Goal: Task Accomplishment & Management: Manage account settings

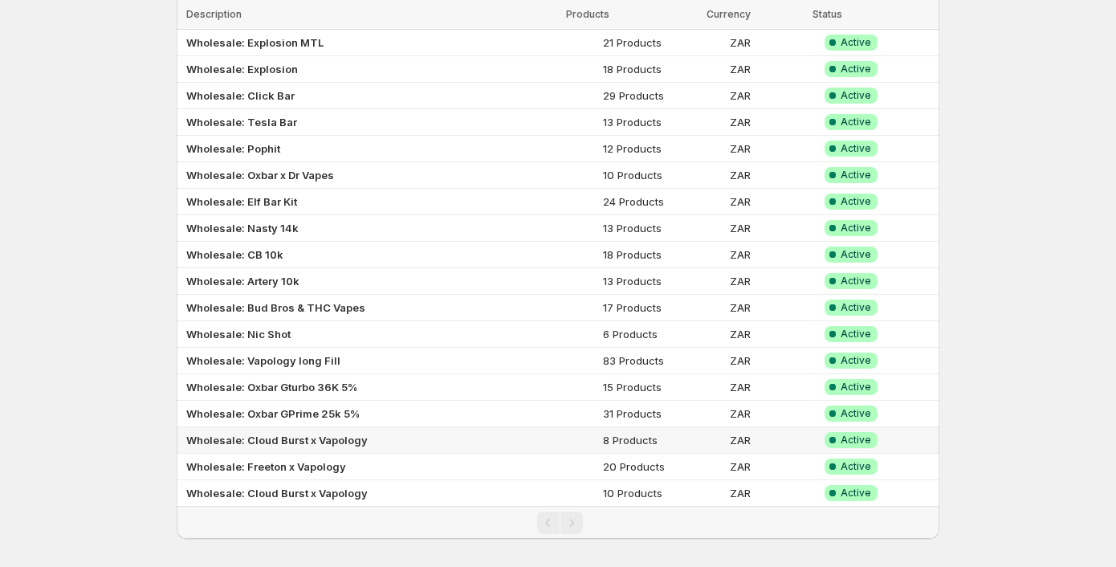
scroll to position [436, 0]
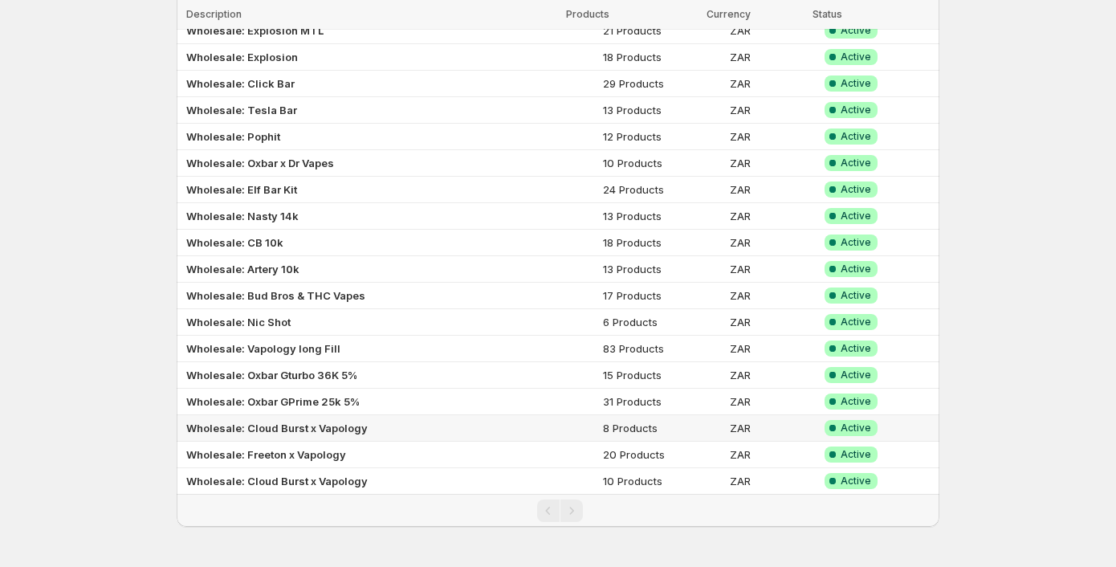
click at [420, 432] on td "Wholesale: Cloud Burst x Vapology" at bounding box center [387, 428] width 421 height 26
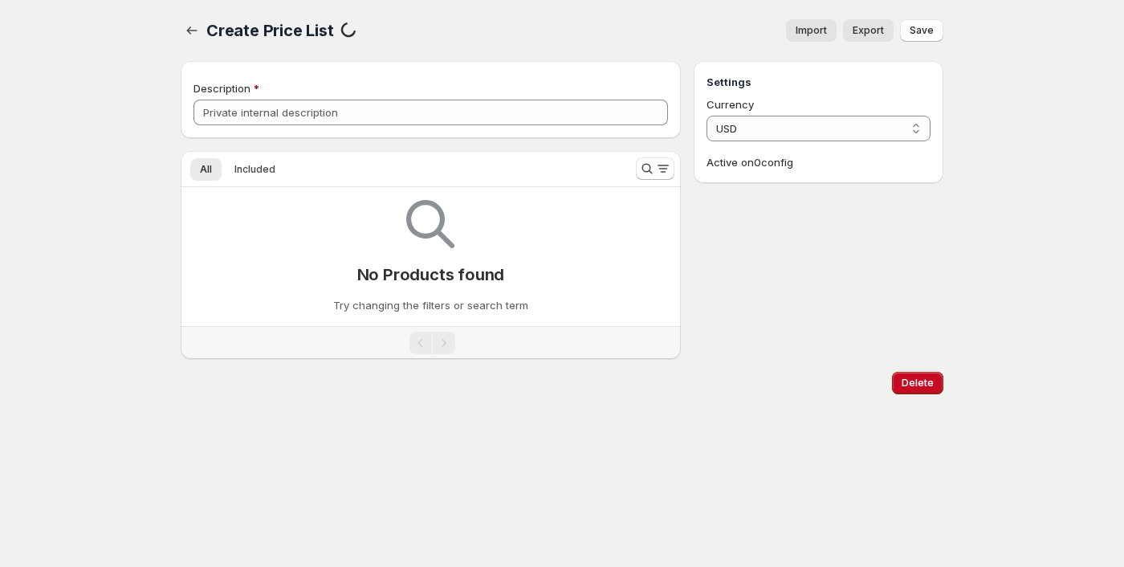
type input "Wholesale: Cloud Burst x Vapology"
select select "ZAR"
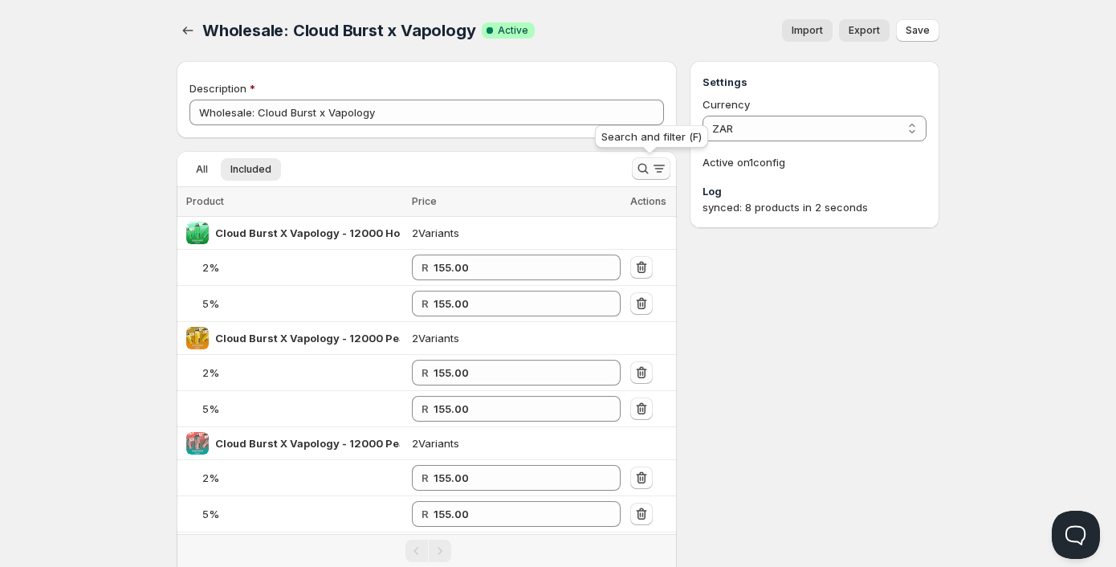
click at [648, 168] on icon "Search and filter results" at bounding box center [643, 169] width 16 height 16
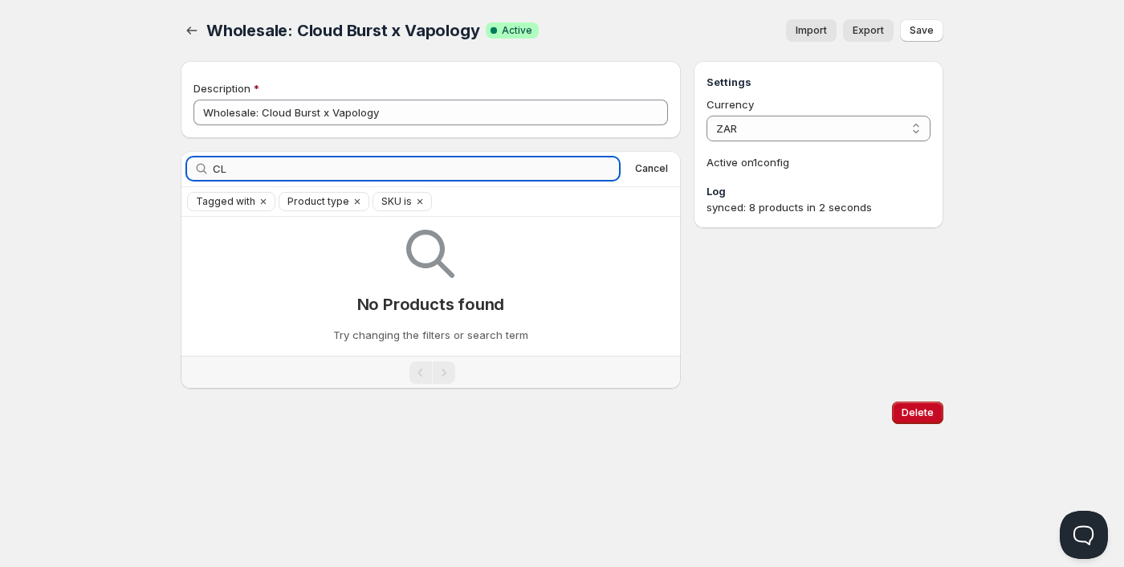
type input "C"
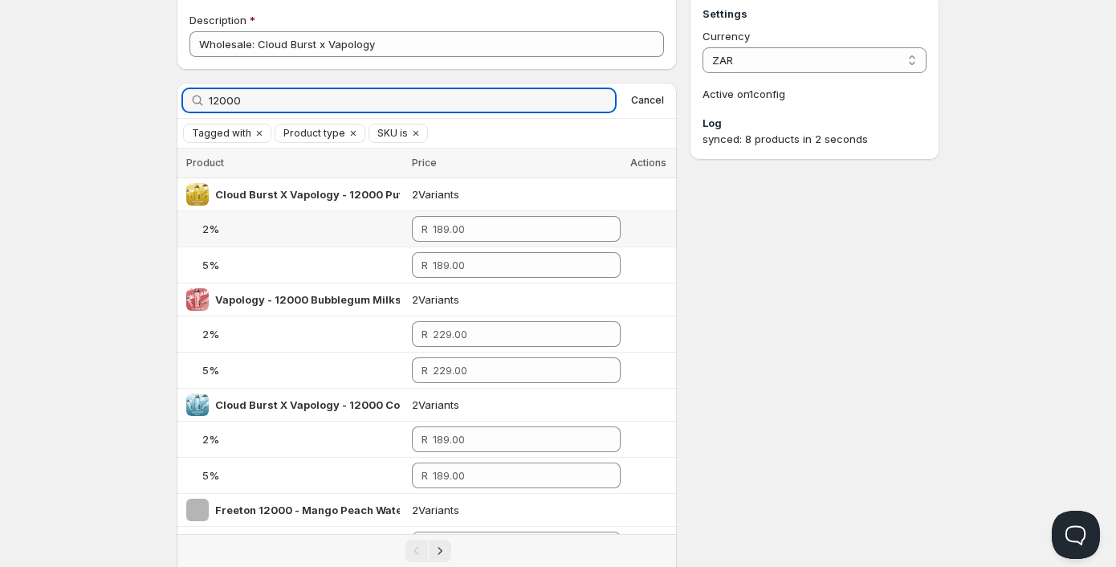
scroll to position [161, 0]
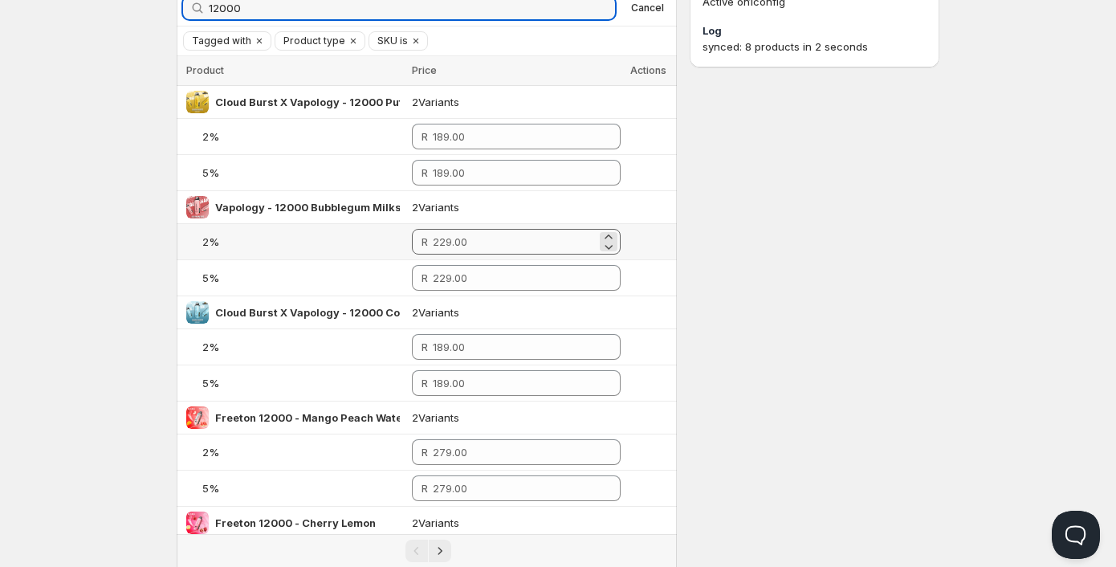
type input "12000"
click at [474, 238] on input "number" at bounding box center [515, 242] width 164 height 26
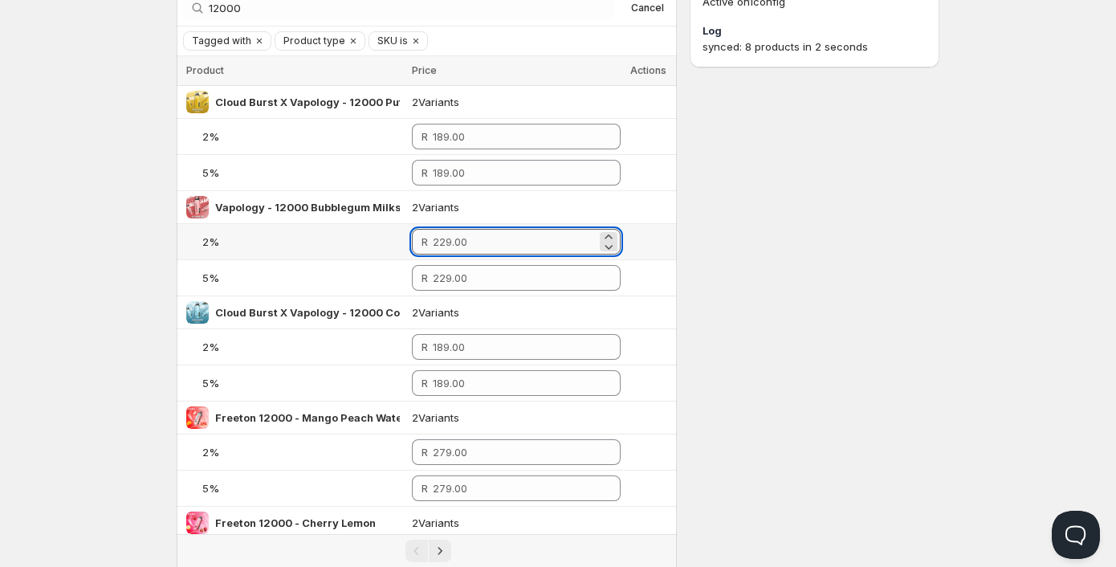
click at [474, 238] on input "number" at bounding box center [515, 242] width 164 height 26
drag, startPoint x: 481, startPoint y: 240, endPoint x: 383, endPoint y: 246, distance: 98.1
click at [383, 246] on tr "2% R" at bounding box center [427, 242] width 500 height 36
drag, startPoint x: 461, startPoint y: 244, endPoint x: 355, endPoint y: 246, distance: 106.0
click at [351, 245] on tr "2% R 149" at bounding box center [427, 242] width 500 height 36
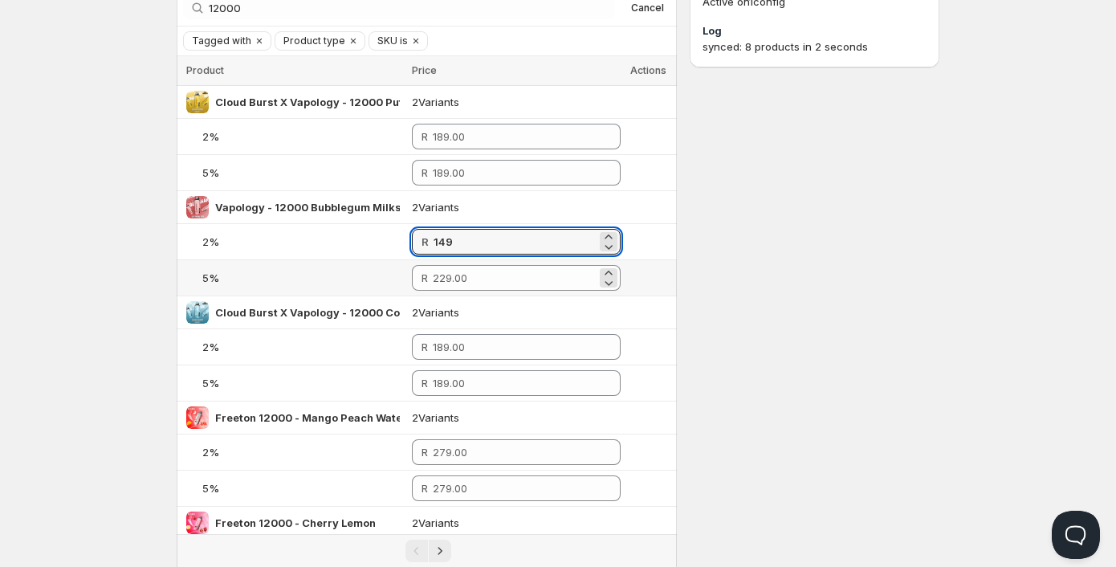
type input "149.00"
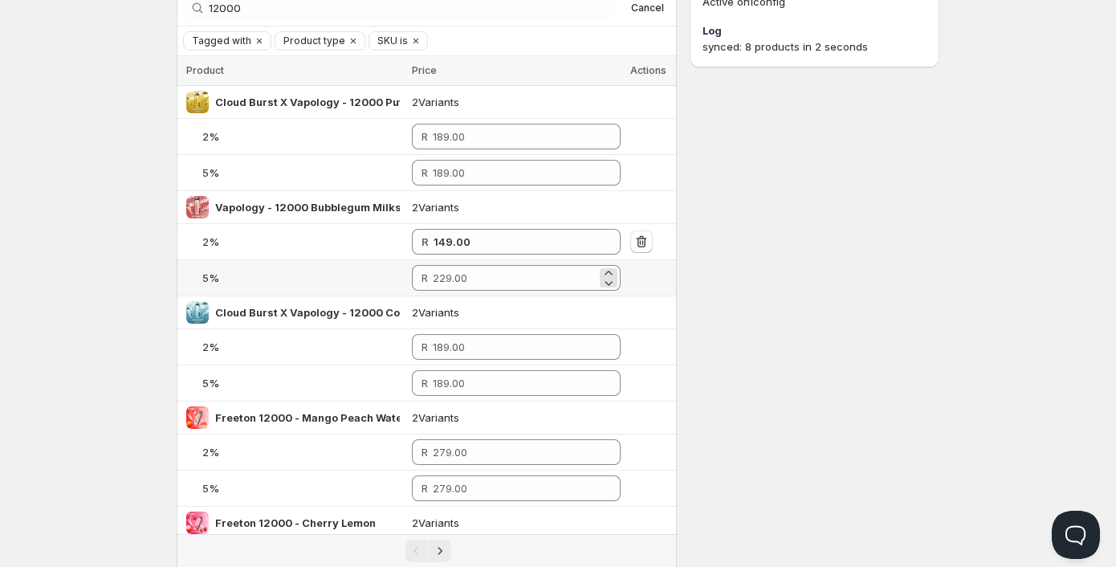
click at [434, 276] on div "R" at bounding box center [516, 278] width 209 height 26
click at [435, 276] on div "R" at bounding box center [516, 278] width 209 height 26
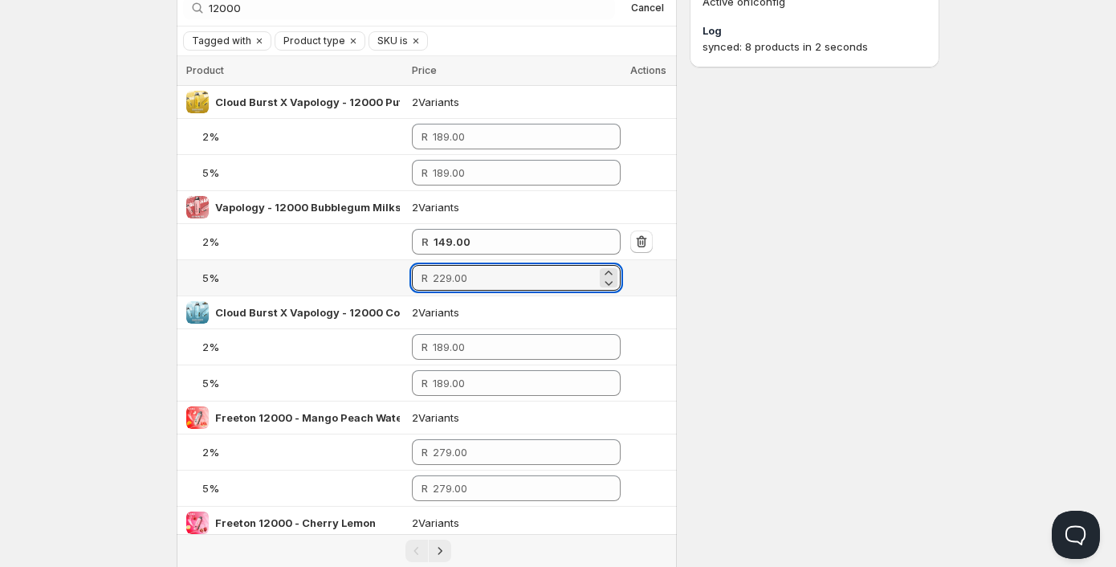
drag, startPoint x: 480, startPoint y: 276, endPoint x: 395, endPoint y: 270, distance: 85.3
click at [395, 270] on tr "5% R" at bounding box center [427, 278] width 500 height 36
paste input "149"
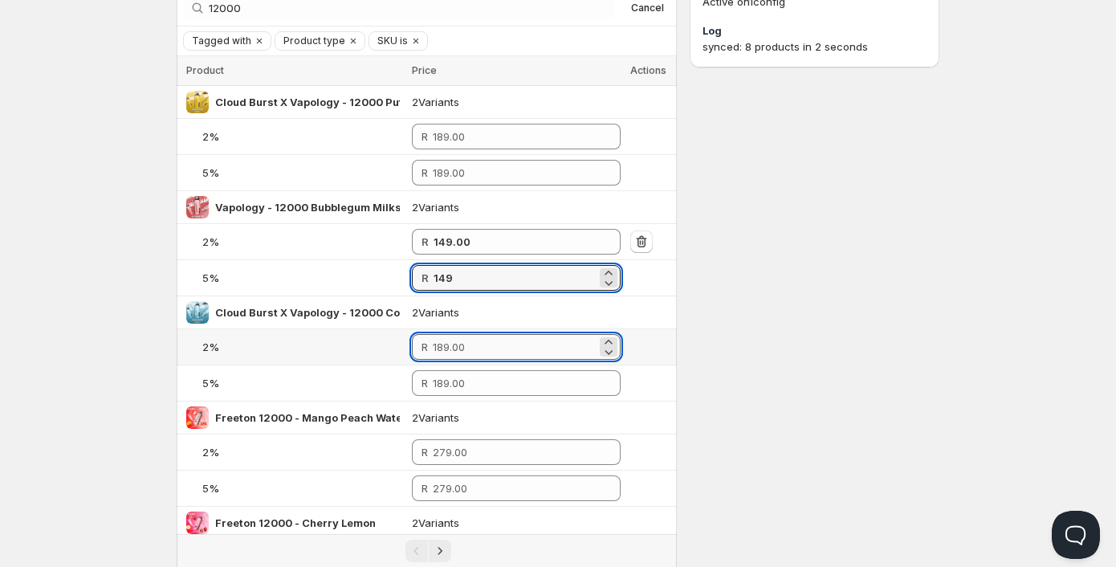
type input "149.00"
click at [457, 344] on input "number" at bounding box center [515, 347] width 164 height 26
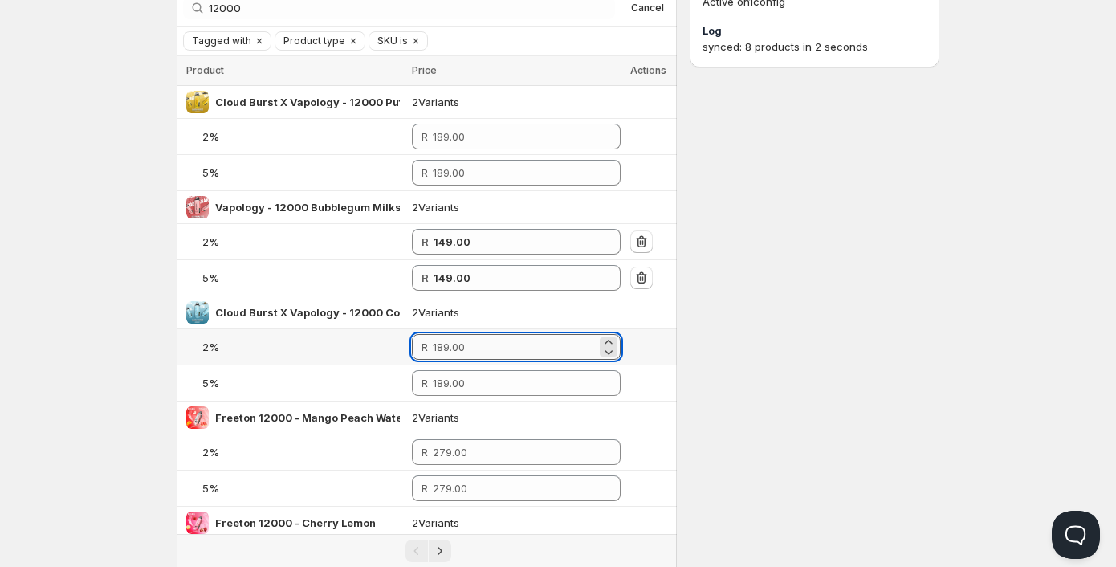
click at [457, 344] on input "number" at bounding box center [515, 347] width 164 height 26
paste input "149"
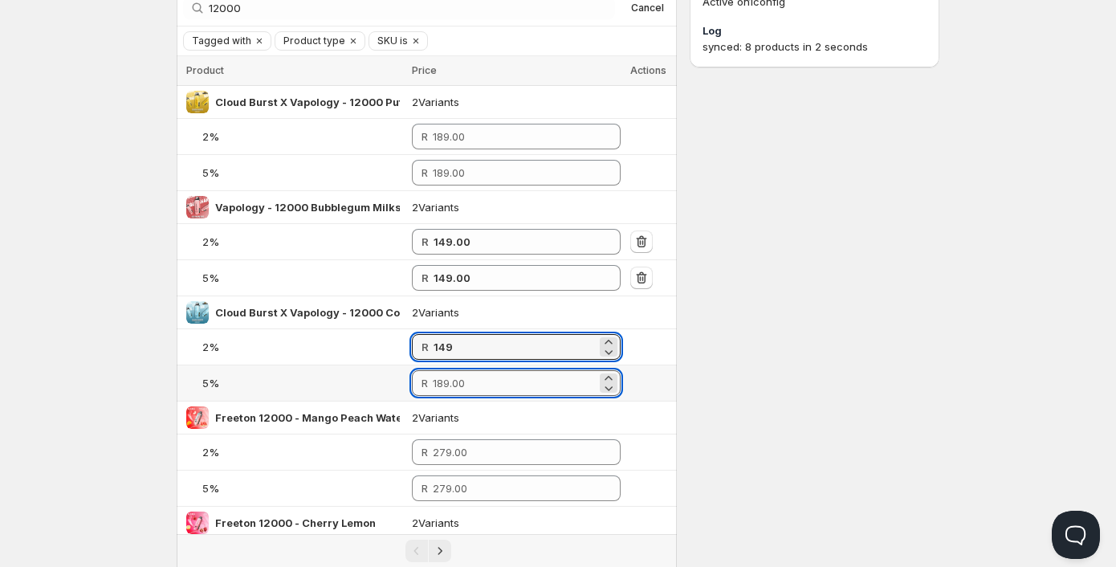
type input "149.00"
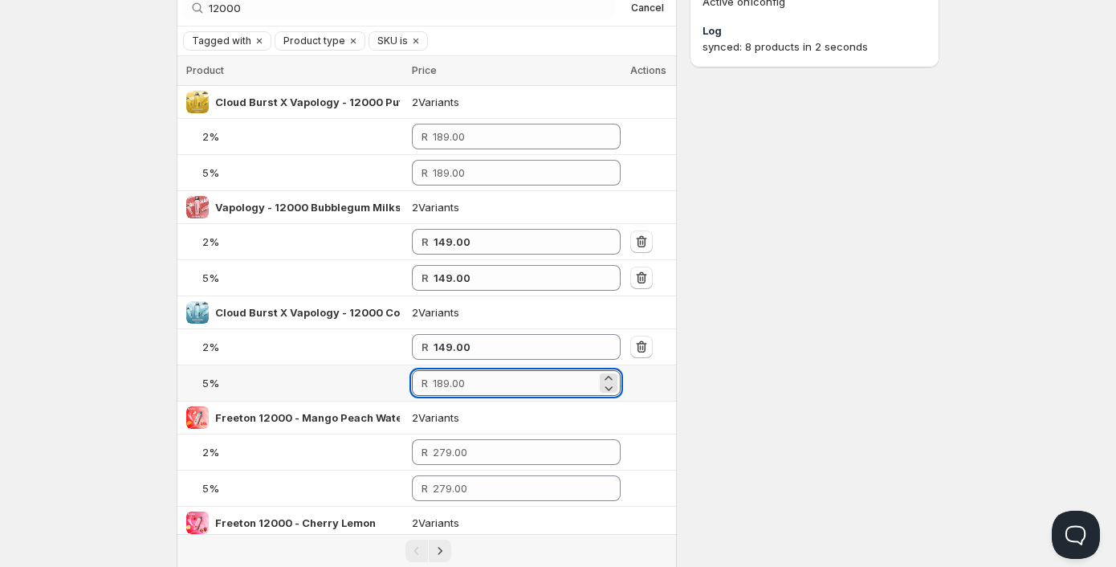
click at [453, 384] on input "number" at bounding box center [515, 383] width 164 height 26
paste input "149"
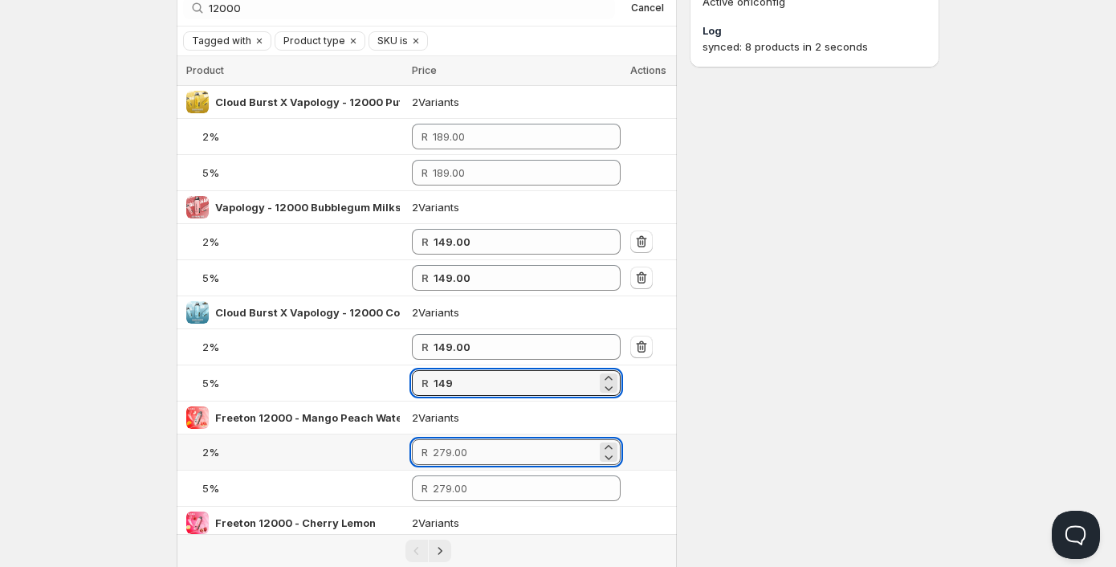
type input "149.00"
click at [445, 453] on input "number" at bounding box center [515, 452] width 164 height 26
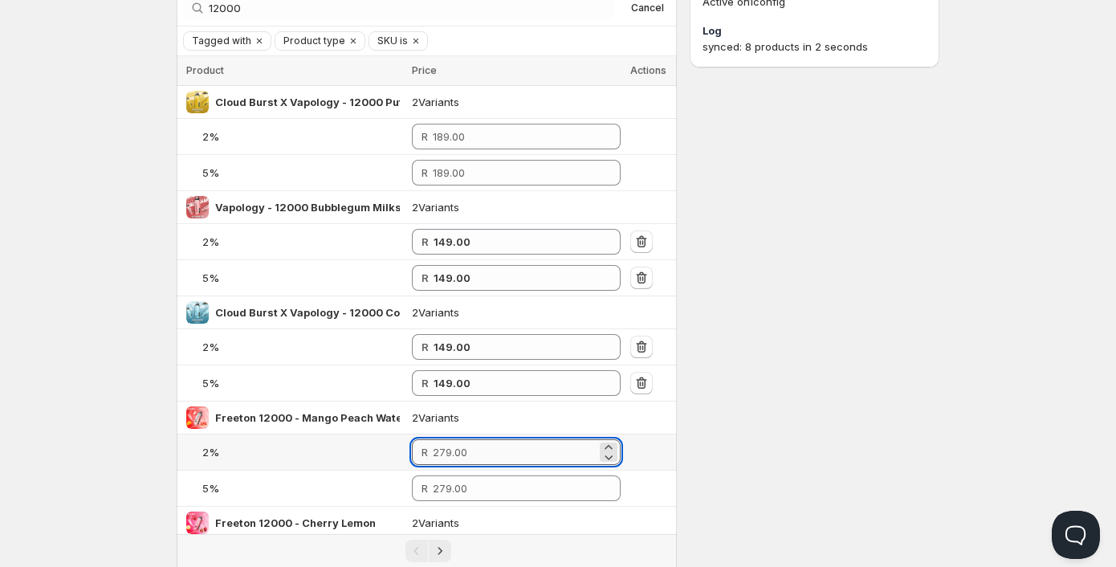
click at [445, 452] on input "number" at bounding box center [515, 452] width 164 height 26
paste input "149"
type input "149.00"
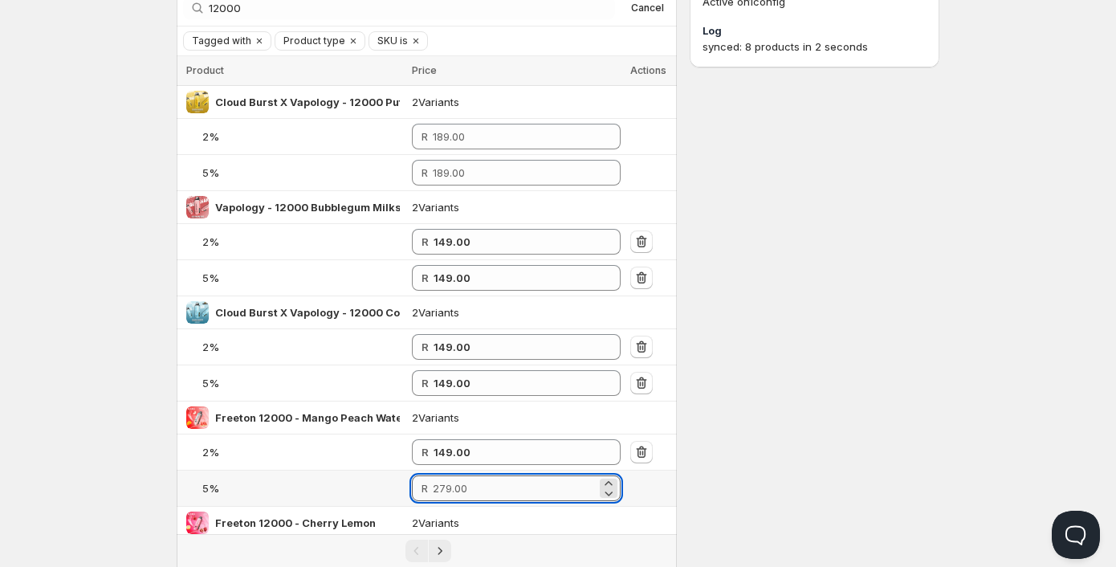
click at [452, 485] on input "number" at bounding box center [515, 488] width 164 height 26
click at [450, 485] on input "number" at bounding box center [515, 488] width 164 height 26
paste input "149"
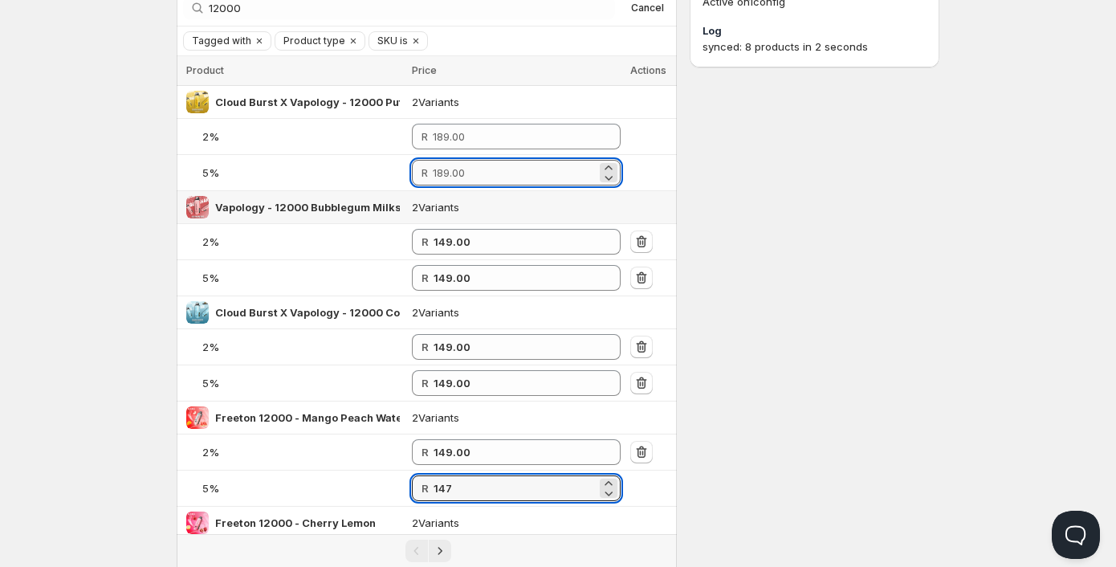
type input "147.00"
click at [473, 173] on input "number" at bounding box center [515, 173] width 164 height 26
paste input "149"
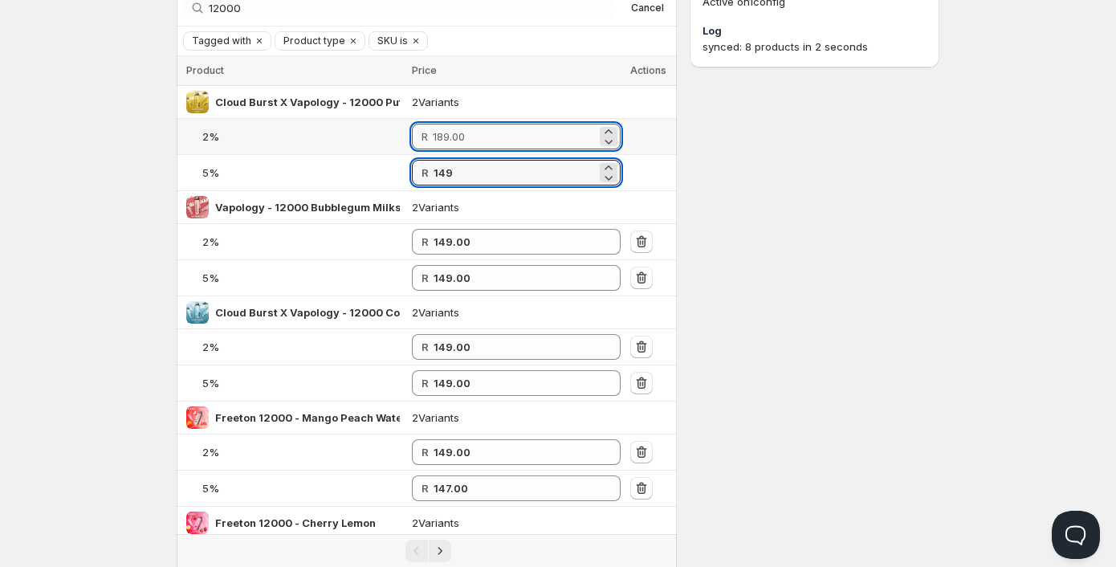
type input "149.00"
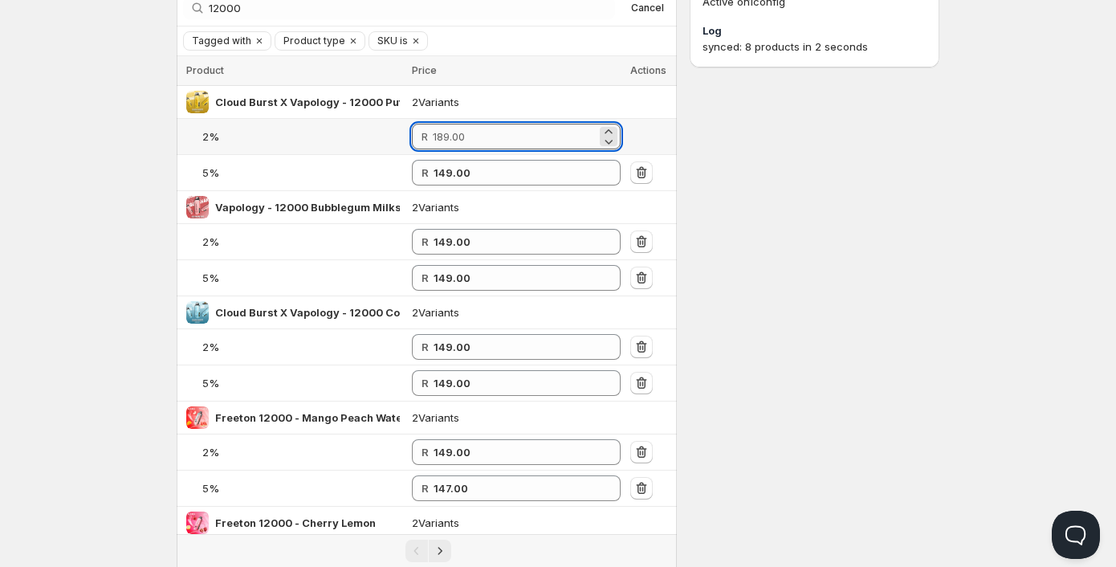
click at [462, 130] on input "number" at bounding box center [515, 137] width 164 height 26
paste input "149"
type input "149.00"
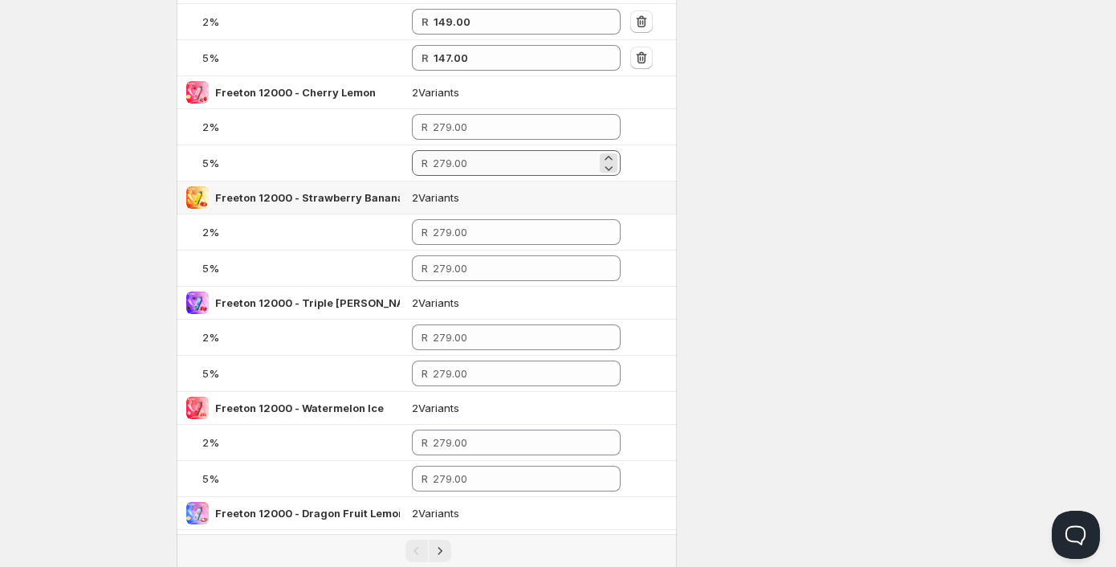
scroll to position [562, 0]
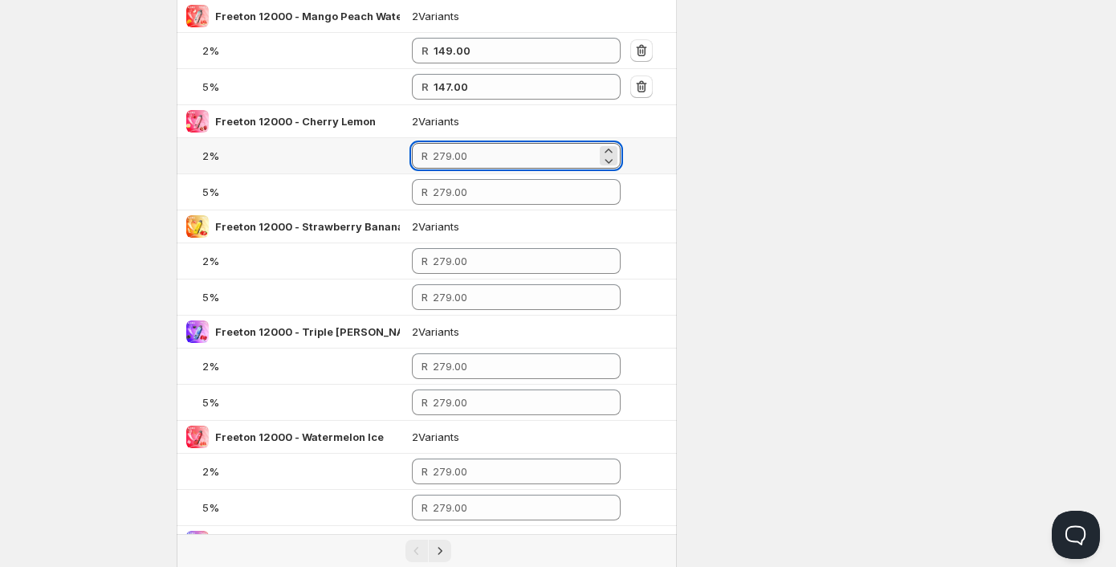
click at [455, 161] on input "number" at bounding box center [515, 156] width 164 height 26
paste input "149"
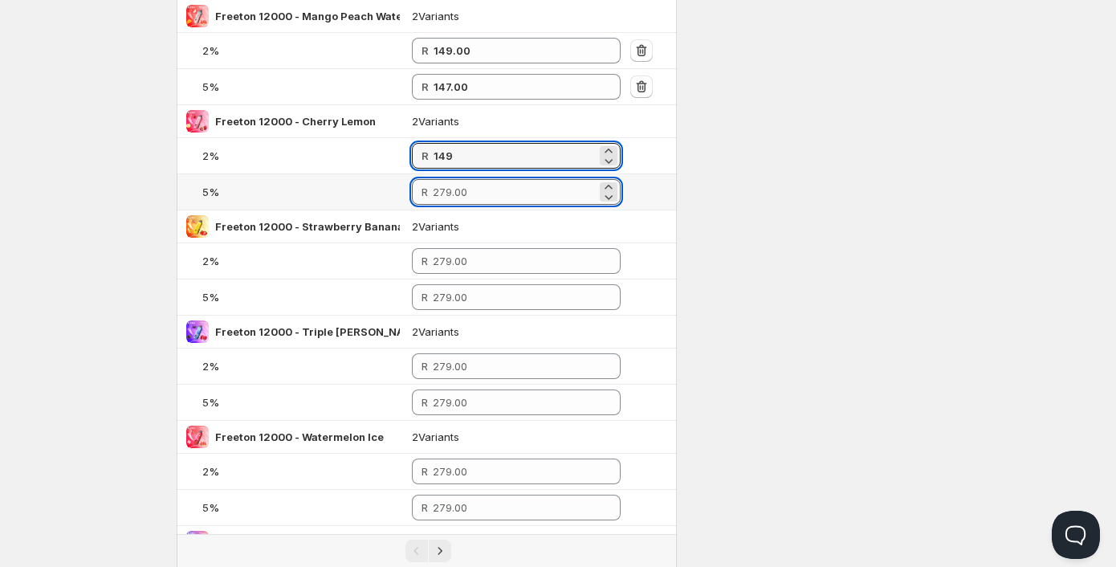
type input "149.00"
click at [457, 191] on input "number" at bounding box center [515, 192] width 164 height 26
paste input "149"
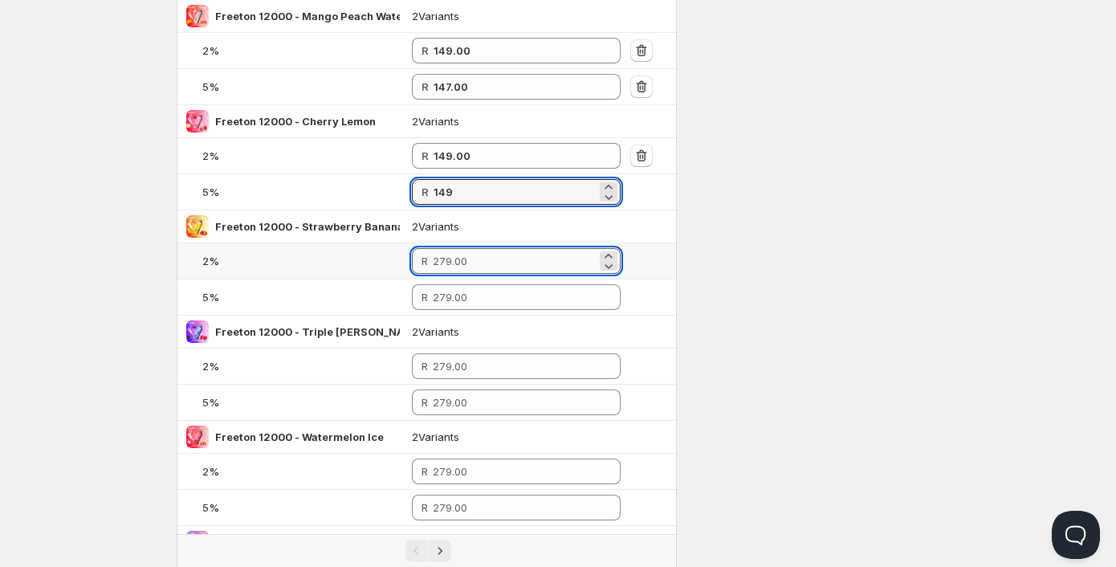
type input "149.00"
click at [458, 258] on input "number" at bounding box center [515, 261] width 164 height 26
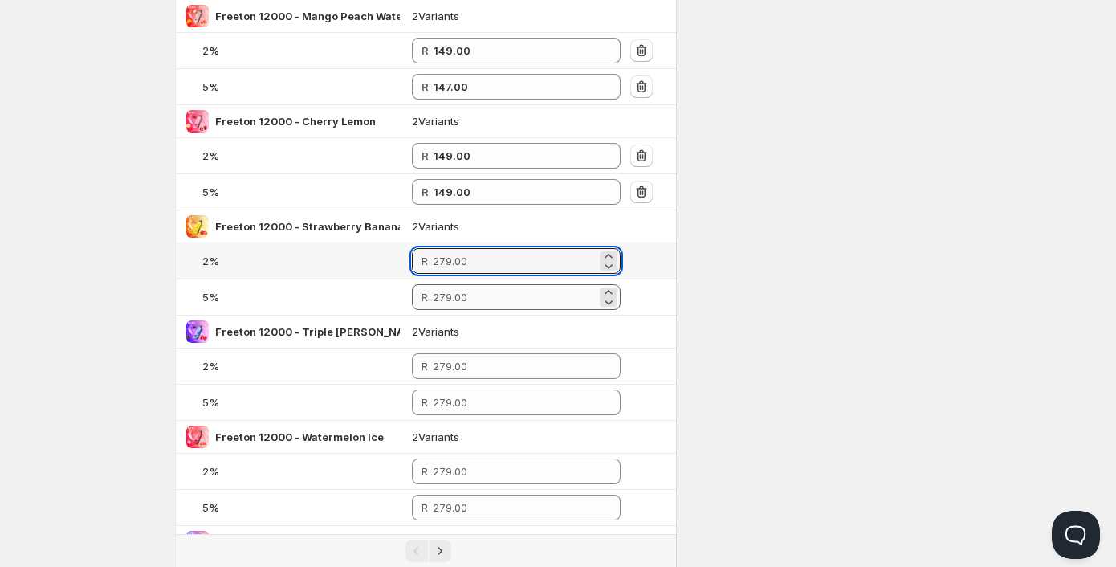
drag, startPoint x: 458, startPoint y: 258, endPoint x: 457, endPoint y: 290, distance: 31.3
click at [457, 258] on input "number" at bounding box center [515, 261] width 164 height 26
paste input "149"
type input "149.00"
click at [450, 300] on input "number" at bounding box center [515, 297] width 164 height 26
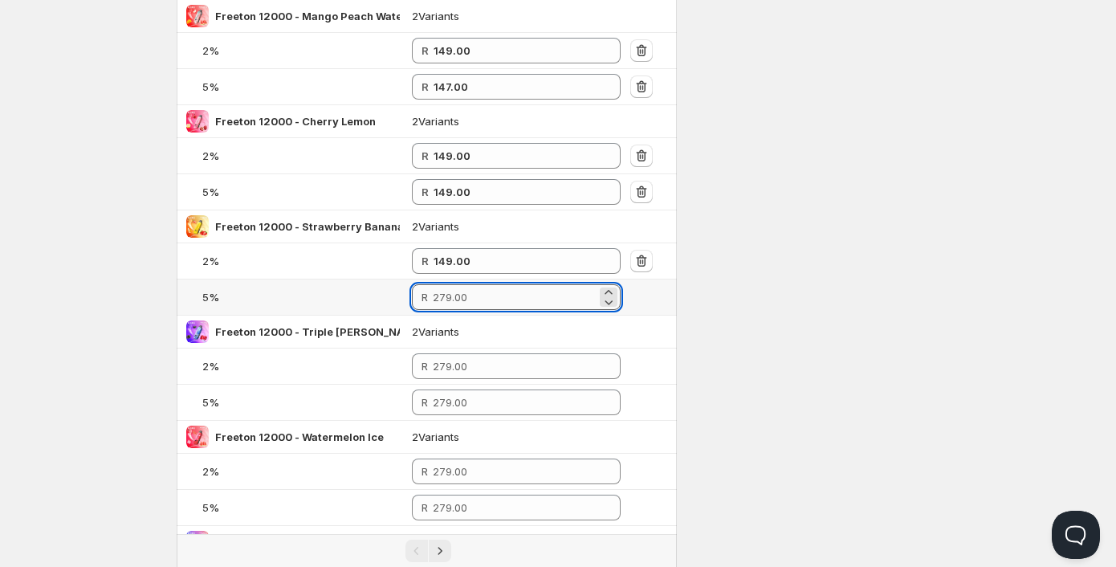
click at [450, 300] on input "number" at bounding box center [515, 297] width 164 height 26
paste input "149"
type input "149.00"
click at [451, 369] on input "number" at bounding box center [515, 366] width 164 height 26
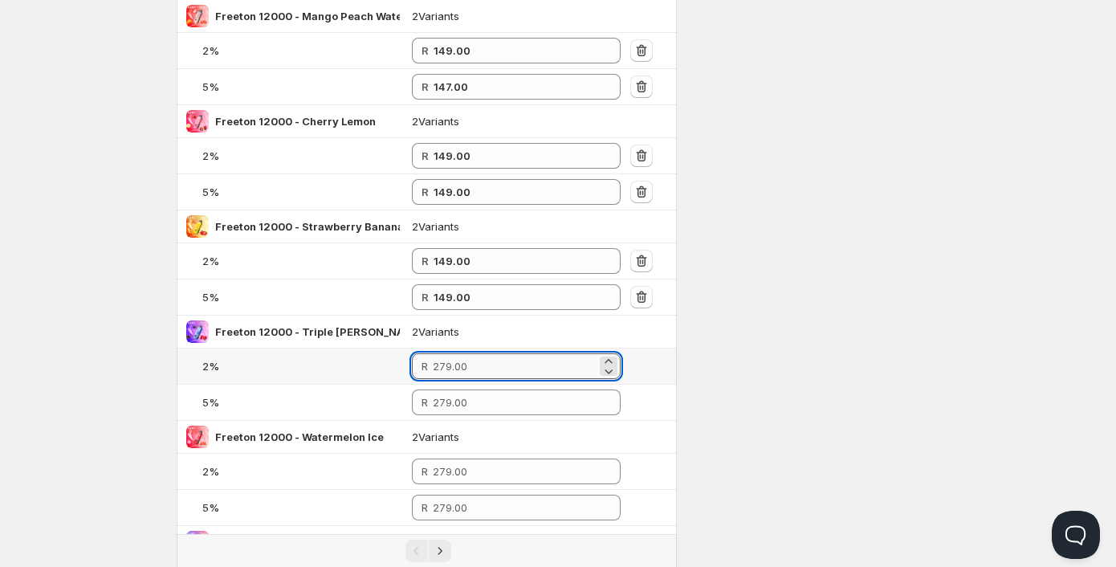
click at [451, 369] on input "number" at bounding box center [515, 366] width 164 height 26
paste input "149"
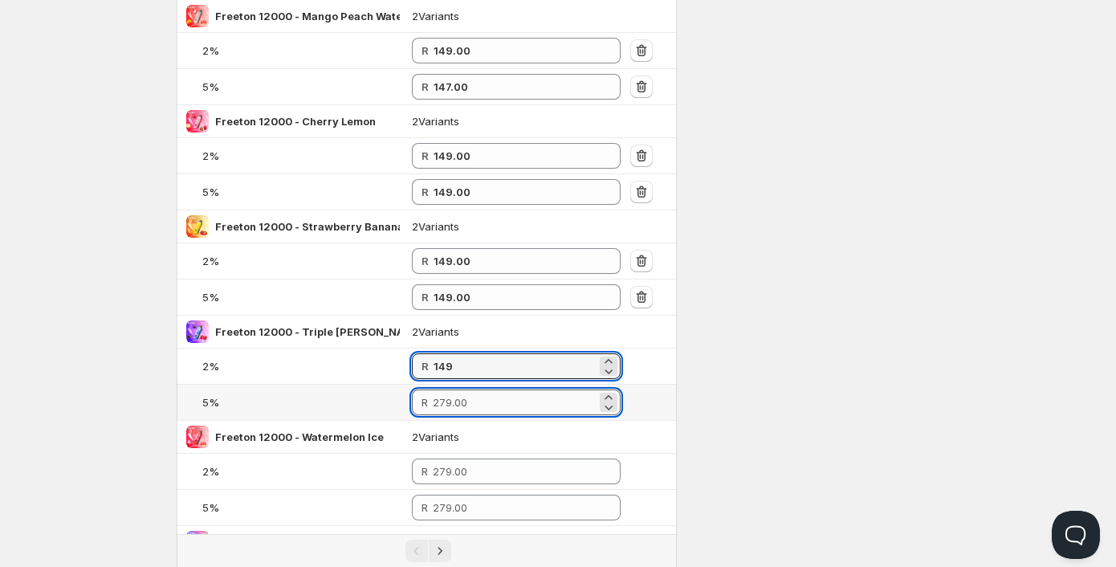
type input "149.00"
click at [448, 406] on input "number" at bounding box center [515, 402] width 164 height 26
click at [445, 405] on input "number" at bounding box center [515, 402] width 164 height 26
paste input "149"
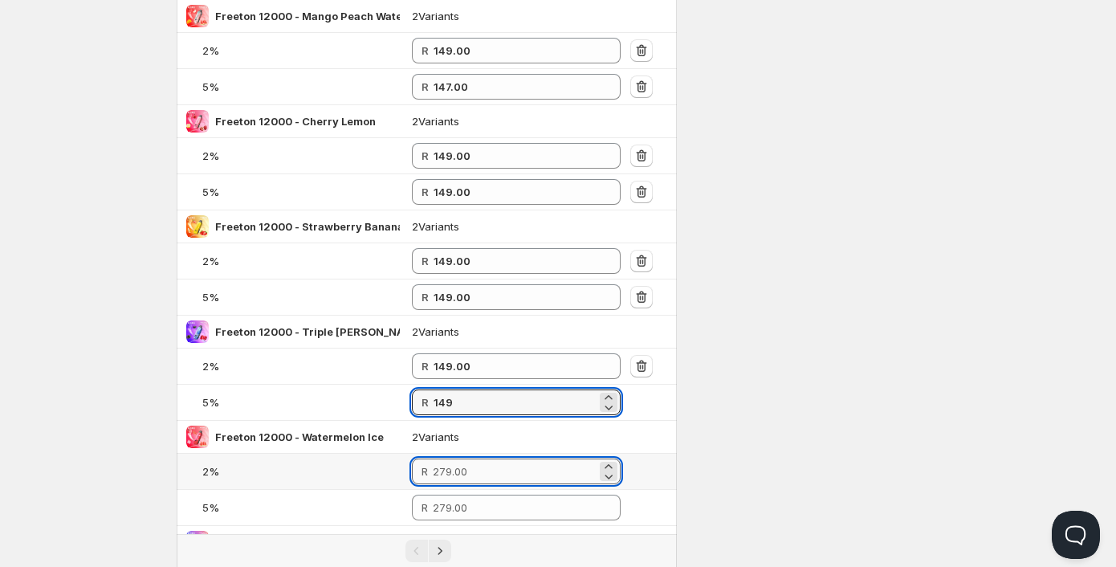
type input "149.00"
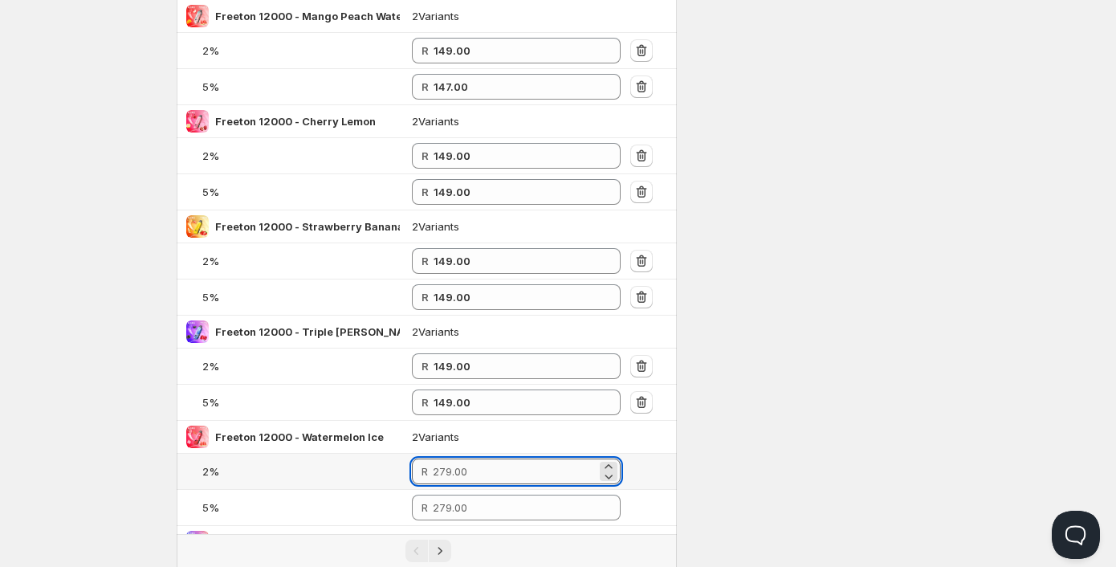
click at [457, 470] on input "number" at bounding box center [515, 471] width 164 height 26
paste input "149"
type input "149.00"
click at [451, 507] on input "number" at bounding box center [515, 507] width 164 height 26
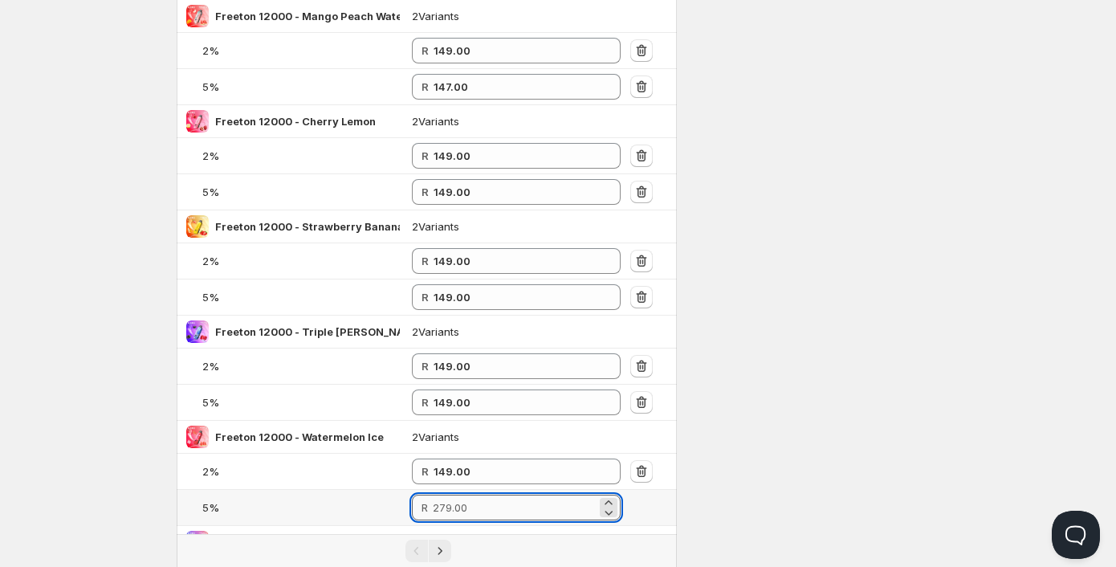
paste input "149"
click at [451, 507] on input "number" at bounding box center [515, 507] width 164 height 26
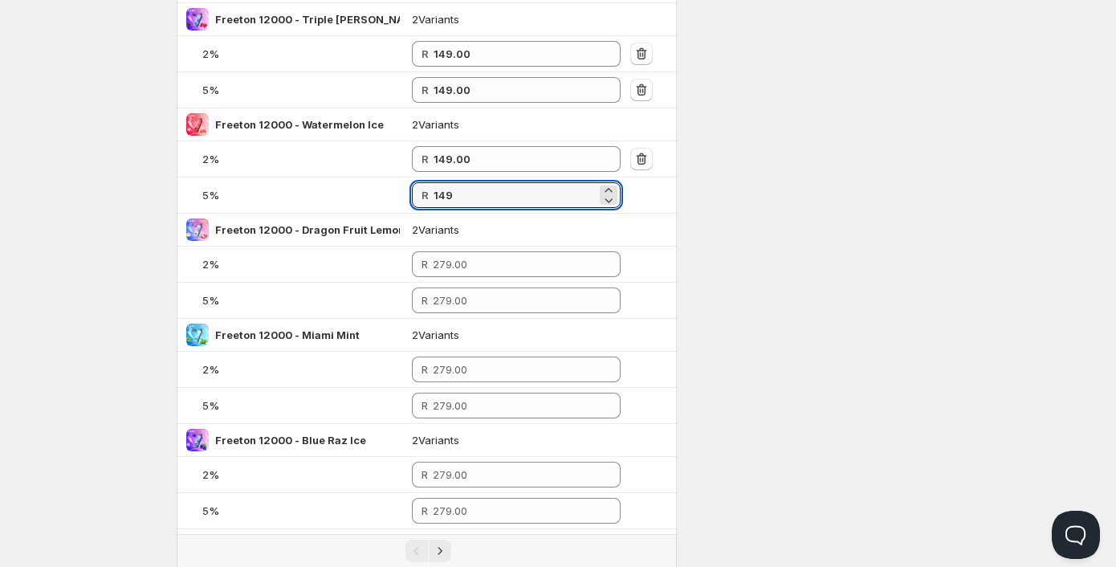
scroll to position [883, 0]
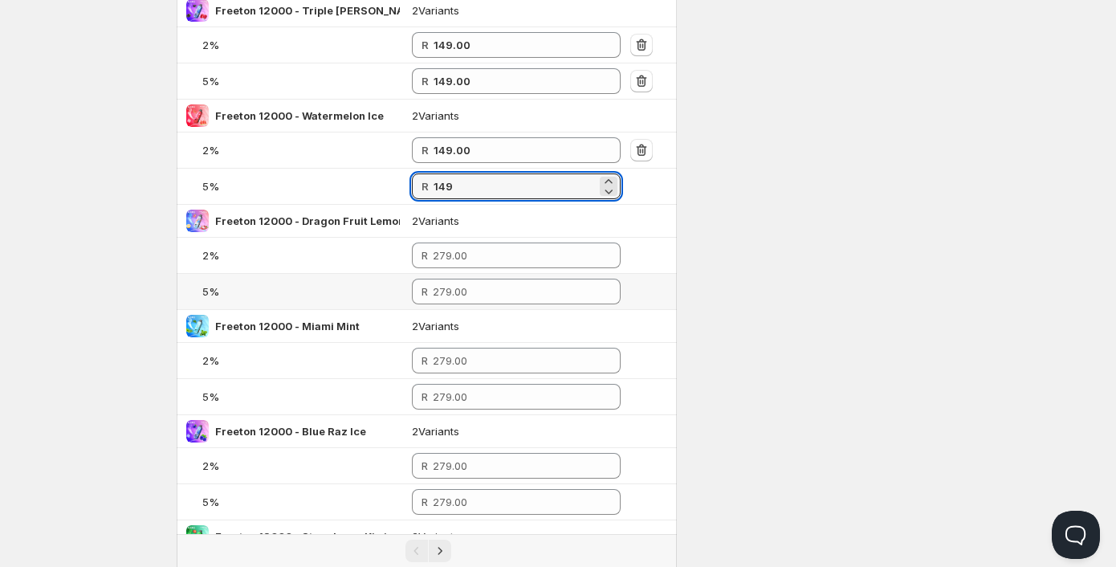
type input "149.00"
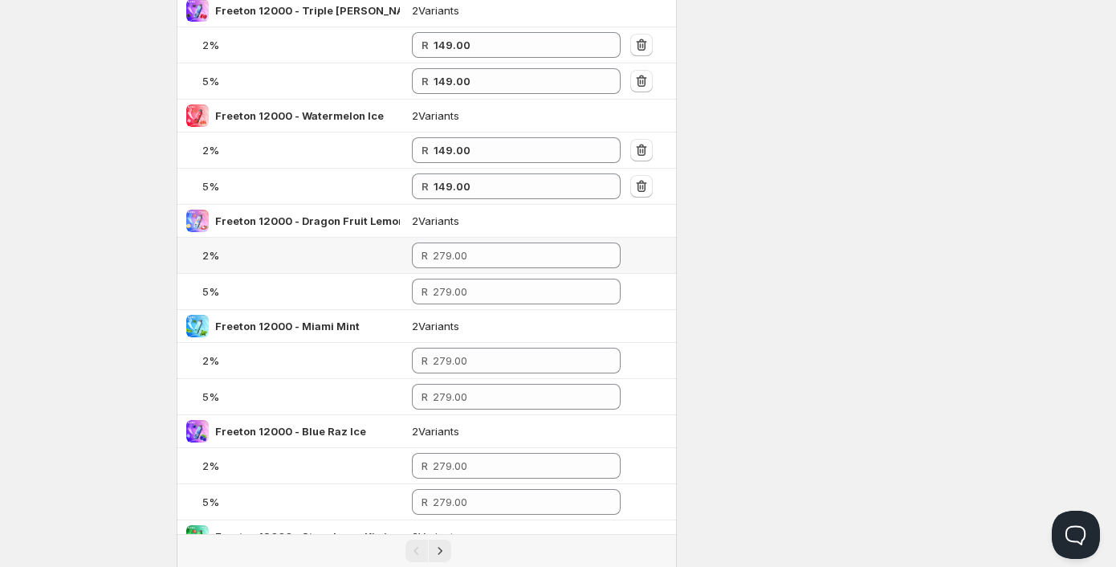
click at [462, 268] on td "R" at bounding box center [516, 256] width 218 height 36
click at [453, 288] on input "number" at bounding box center [515, 292] width 164 height 26
paste input "149"
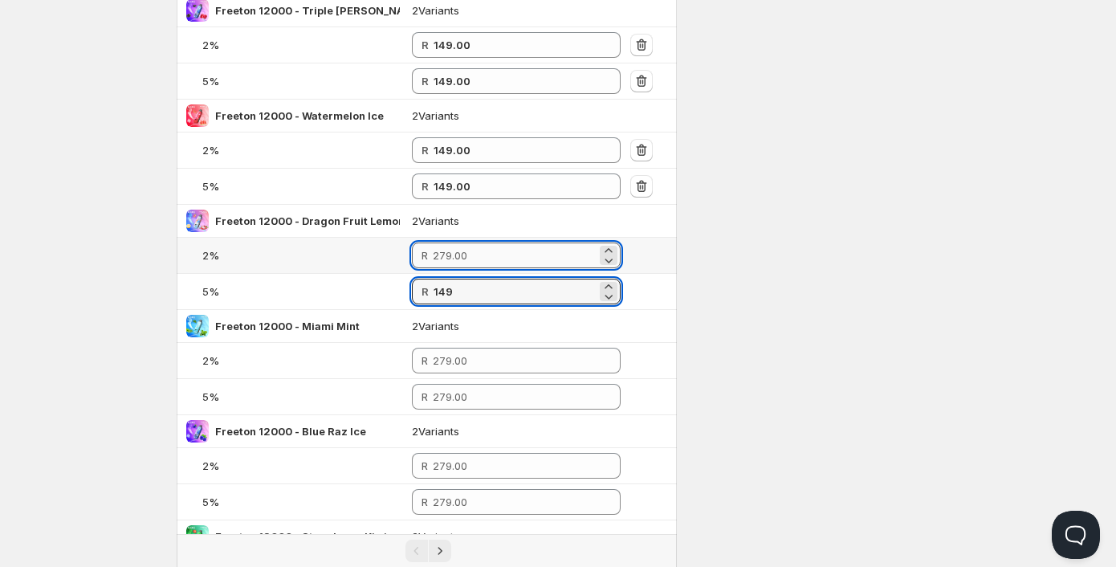
type input "149.00"
click at [447, 259] on input "number" at bounding box center [515, 255] width 164 height 26
paste input "149"
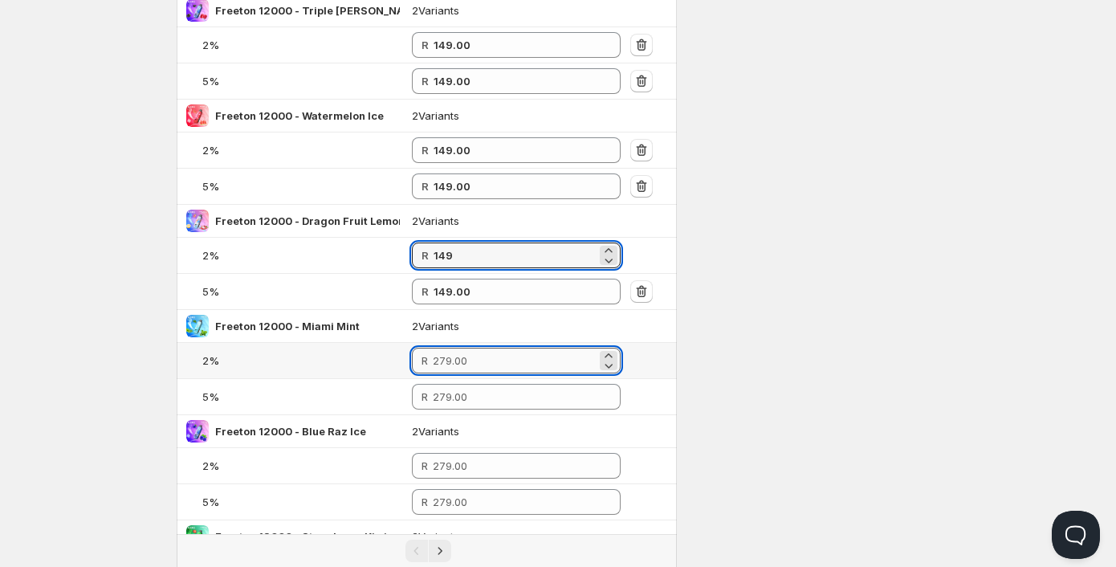
type input "149.00"
click at [461, 358] on input "number" at bounding box center [515, 361] width 164 height 26
paste input "149"
click at [461, 358] on input "number" at bounding box center [515, 361] width 164 height 26
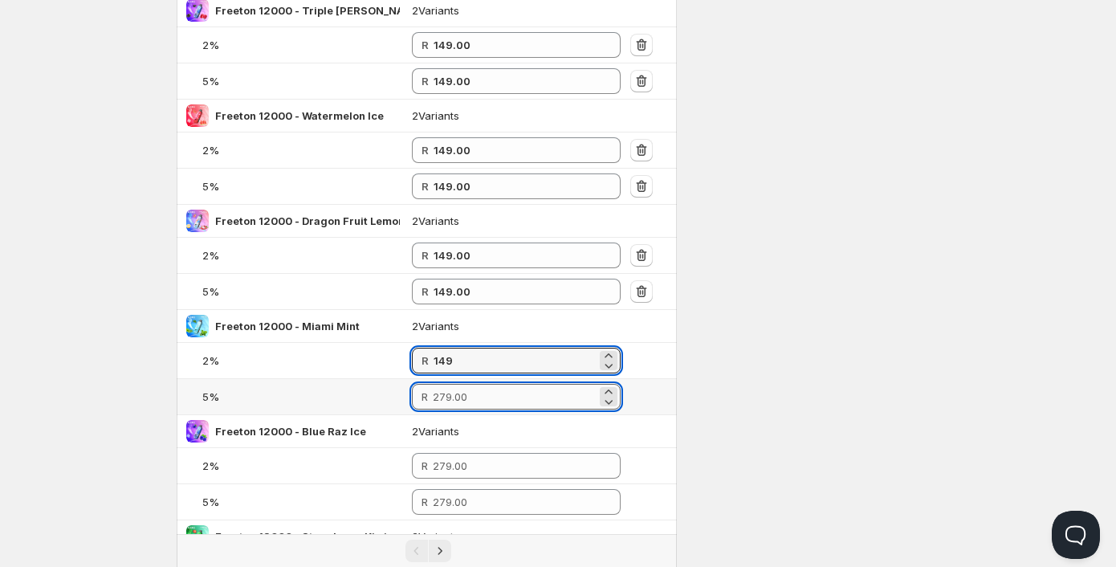
type input "149.00"
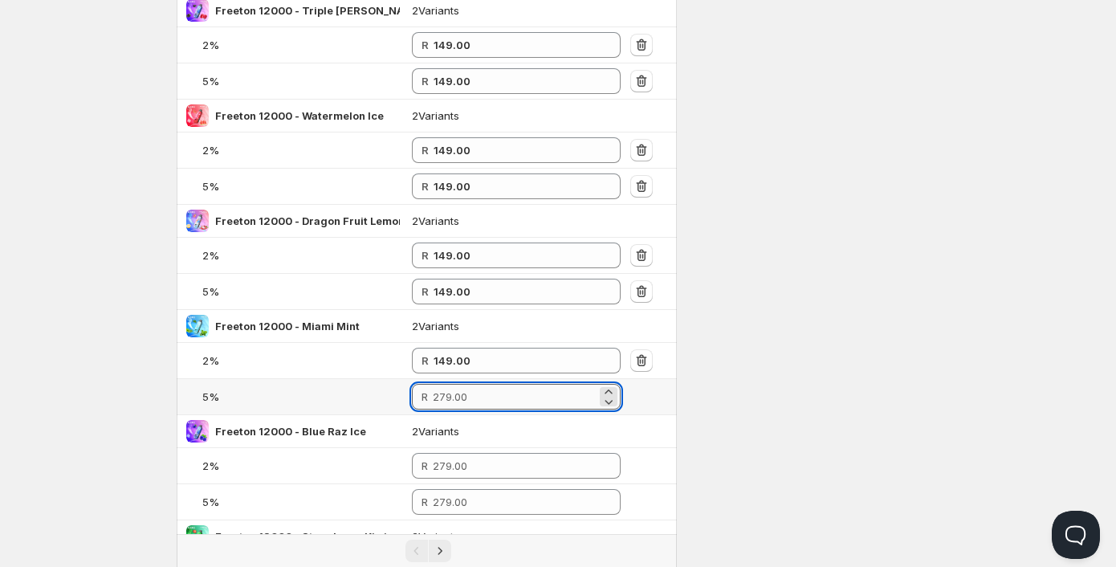
click at [453, 400] on input "number" at bounding box center [515, 397] width 164 height 26
paste input "149"
click at [452, 399] on input "number" at bounding box center [515, 397] width 164 height 26
type input "149.00"
click at [454, 459] on input "number" at bounding box center [515, 466] width 164 height 26
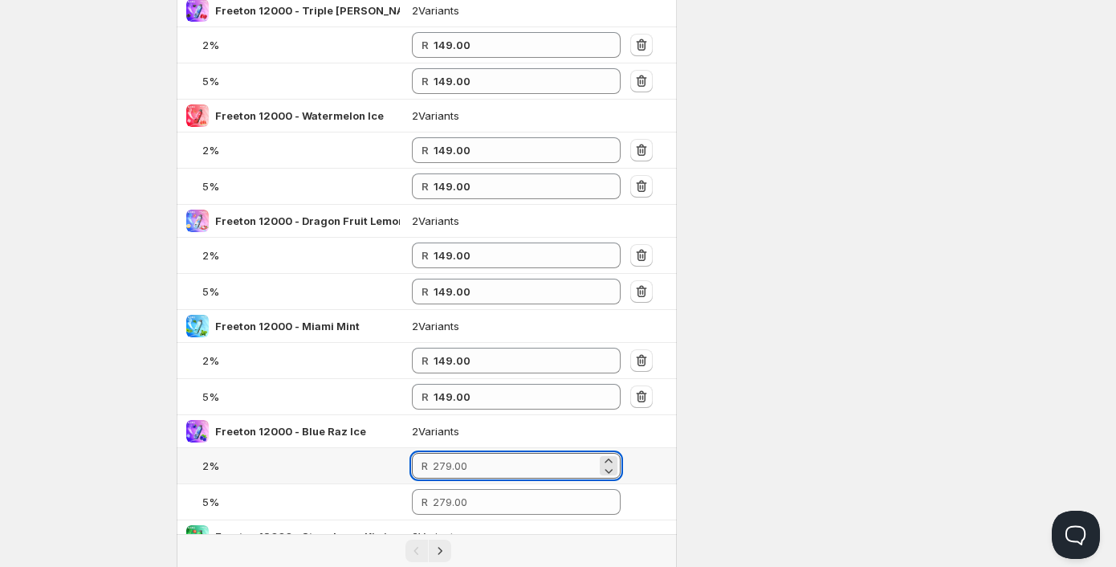
click at [453, 459] on input "number" at bounding box center [515, 466] width 164 height 26
paste input "149"
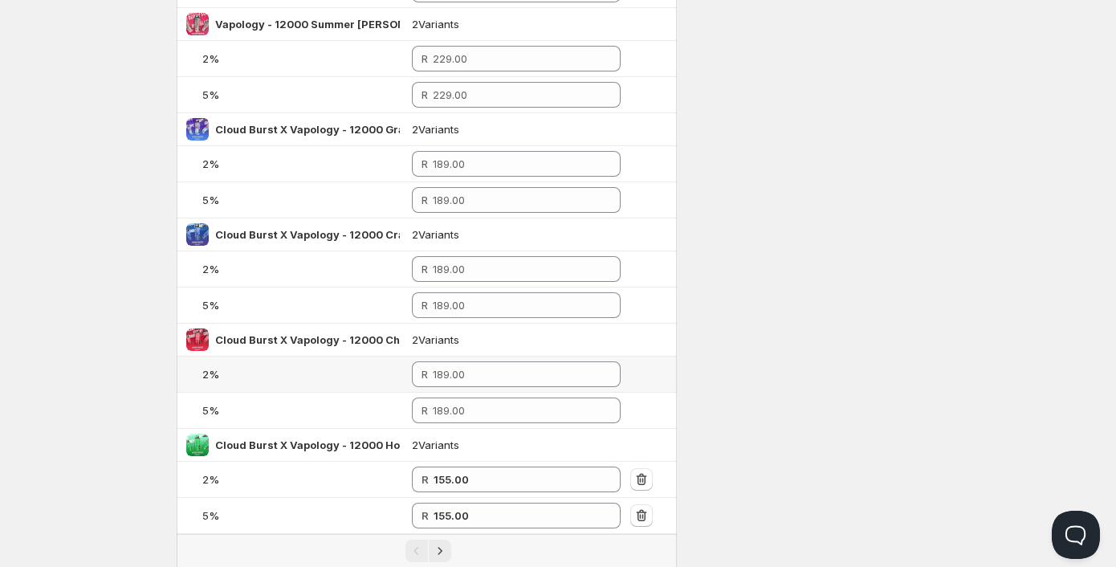
scroll to position [1525, 0]
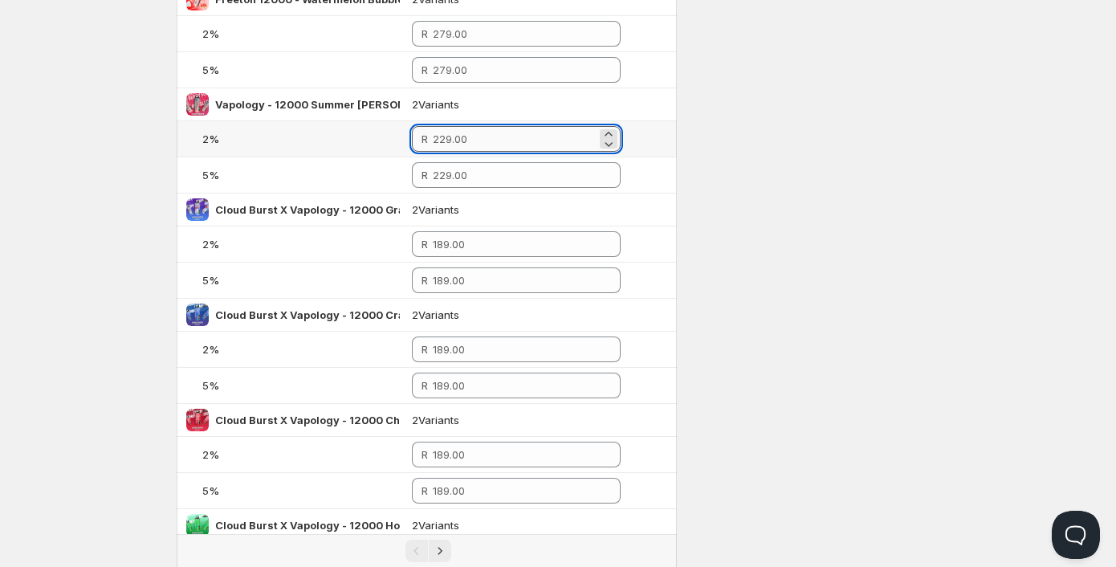
type input "143.00"
click at [454, 146] on input "number" at bounding box center [515, 139] width 164 height 26
paste input "149"
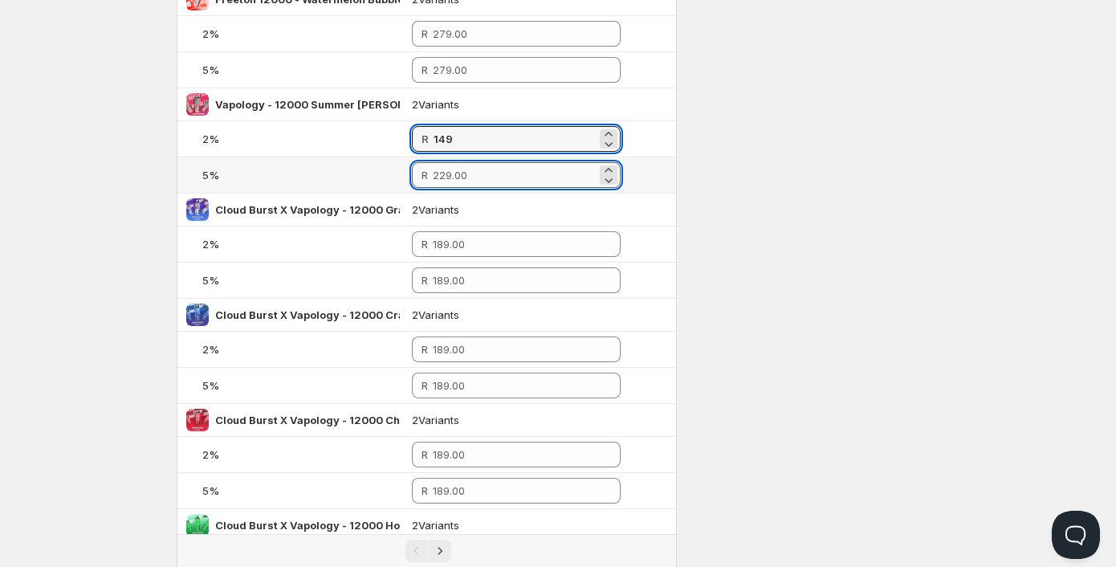
type input "149.00"
click at [462, 175] on input "number" at bounding box center [515, 175] width 164 height 26
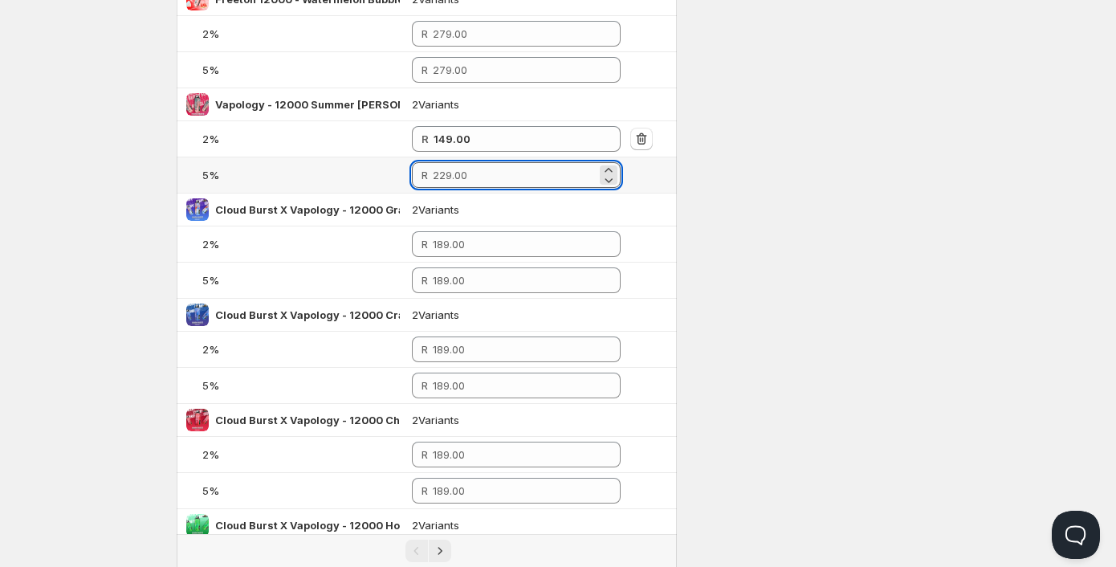
click at [462, 175] on input "number" at bounding box center [515, 175] width 164 height 26
paste input "149"
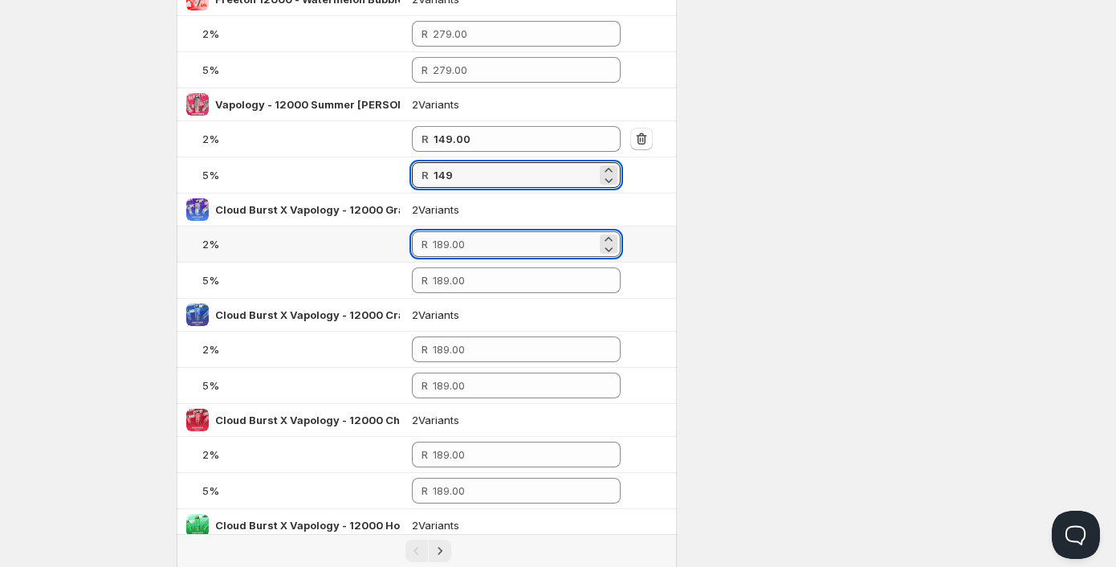
type input "149.00"
click at [457, 248] on input "number" at bounding box center [515, 244] width 164 height 26
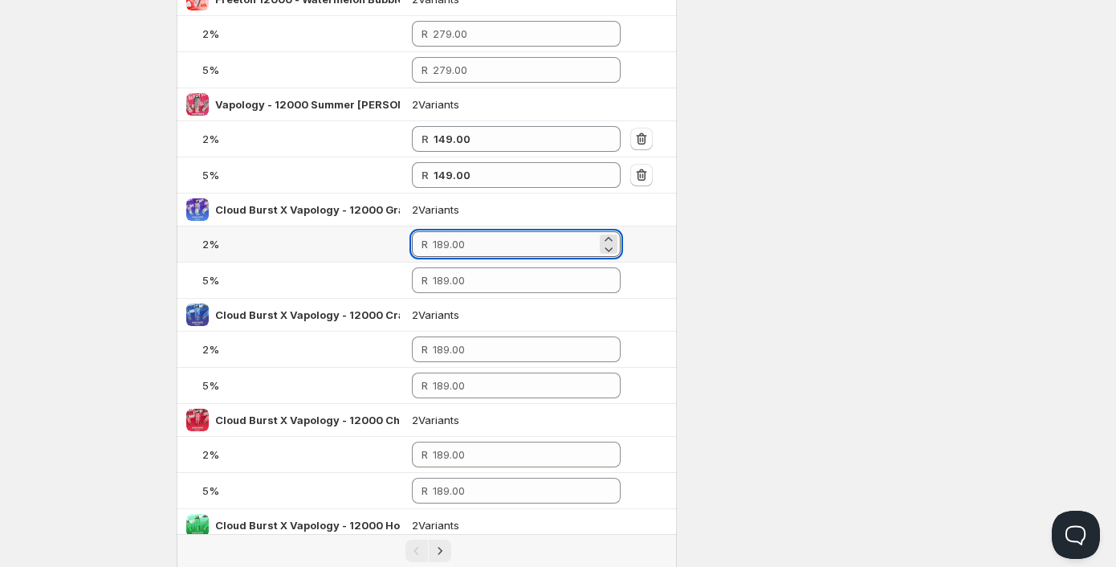
click at [457, 248] on input "number" at bounding box center [515, 244] width 164 height 26
paste input "149"
type input "149.00"
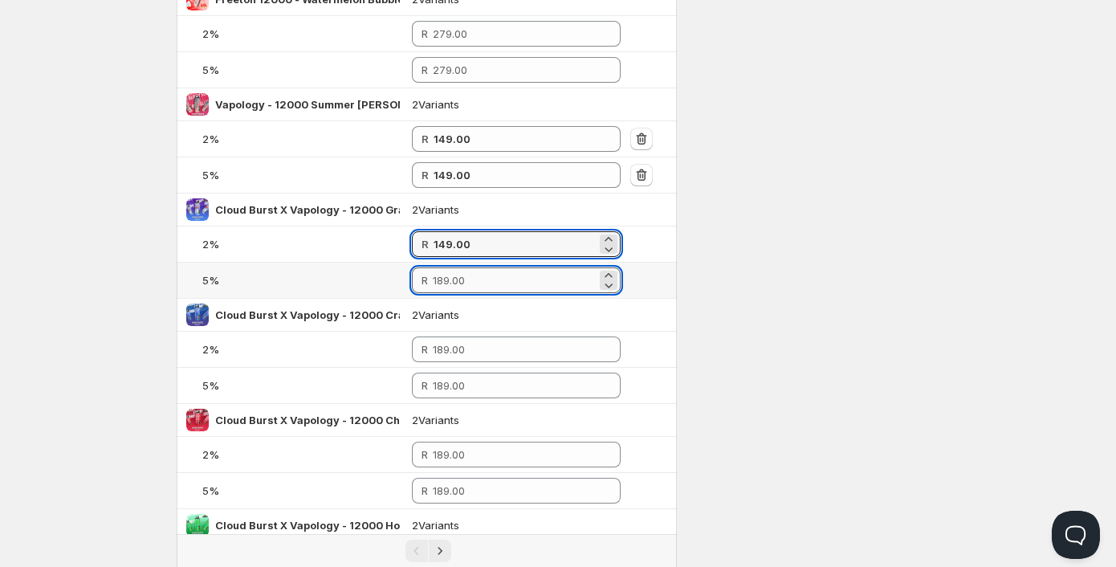
click at [453, 280] on input "number" at bounding box center [515, 280] width 164 height 26
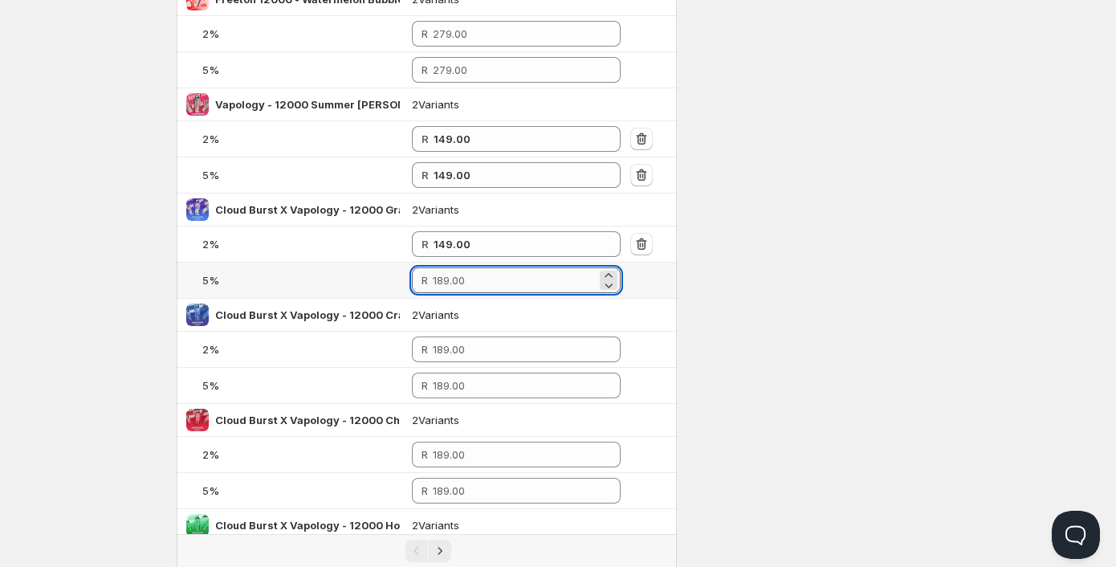
click at [451, 278] on input "number" at bounding box center [515, 280] width 164 height 26
paste input "149"
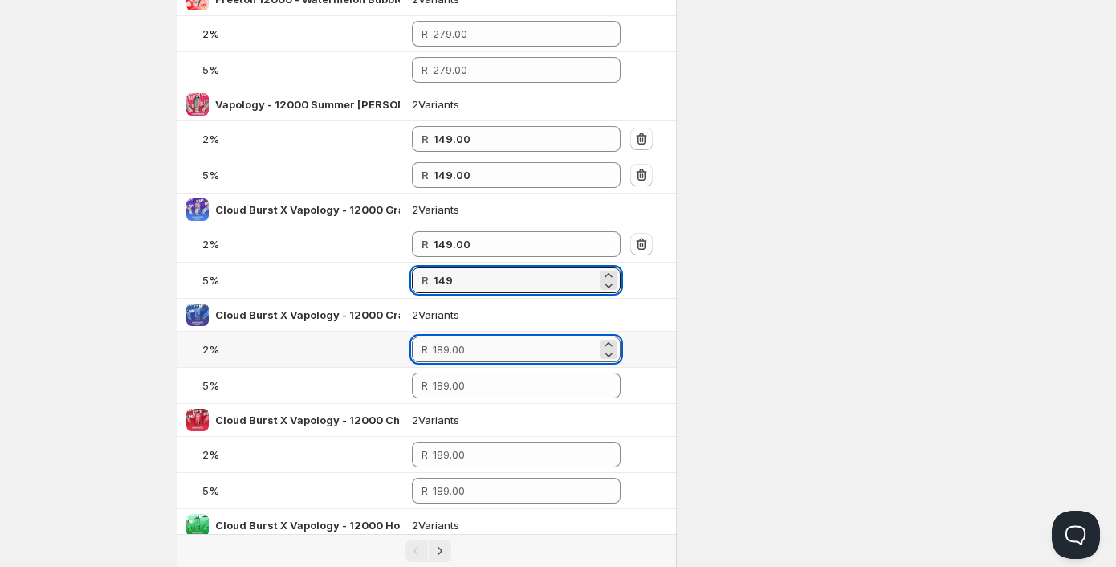
type input "149.00"
click at [450, 349] on input "number" at bounding box center [515, 349] width 164 height 26
paste input "149"
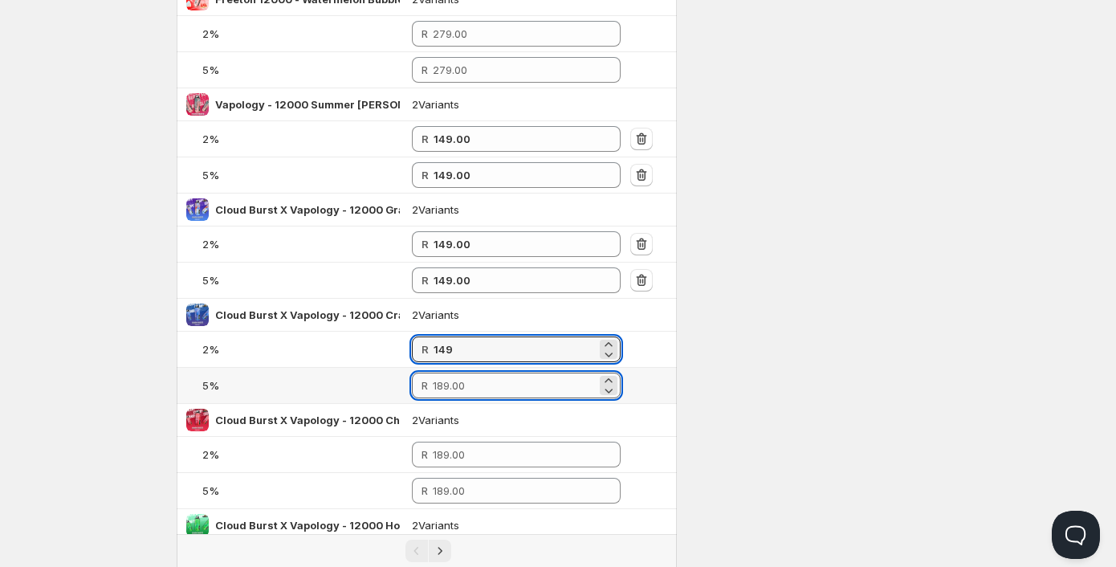
type input "149.00"
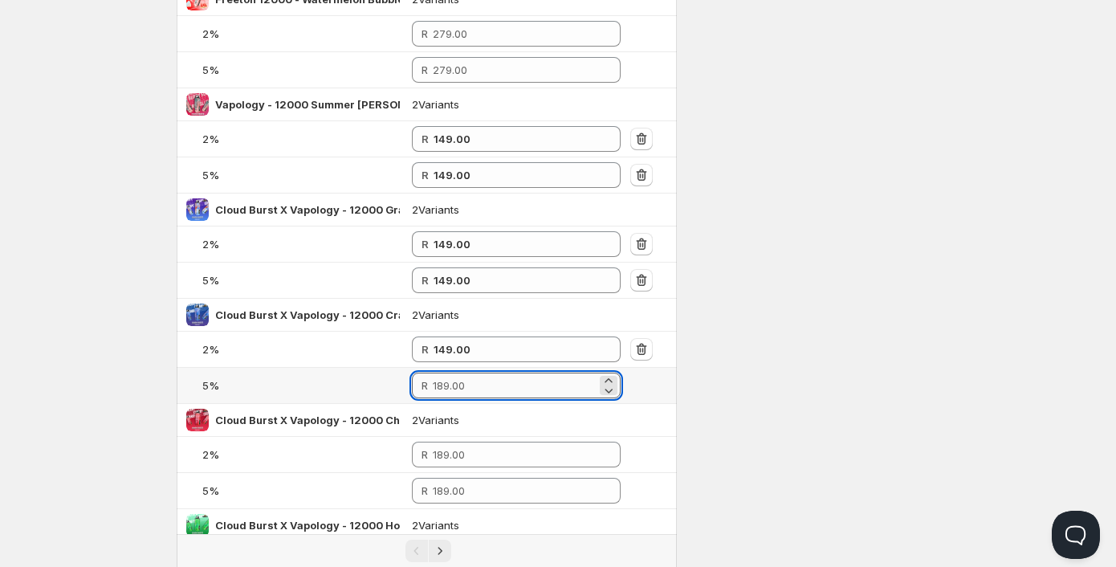
click at [445, 387] on input "number" at bounding box center [515, 385] width 164 height 26
paste input "149"
type input "149.00"
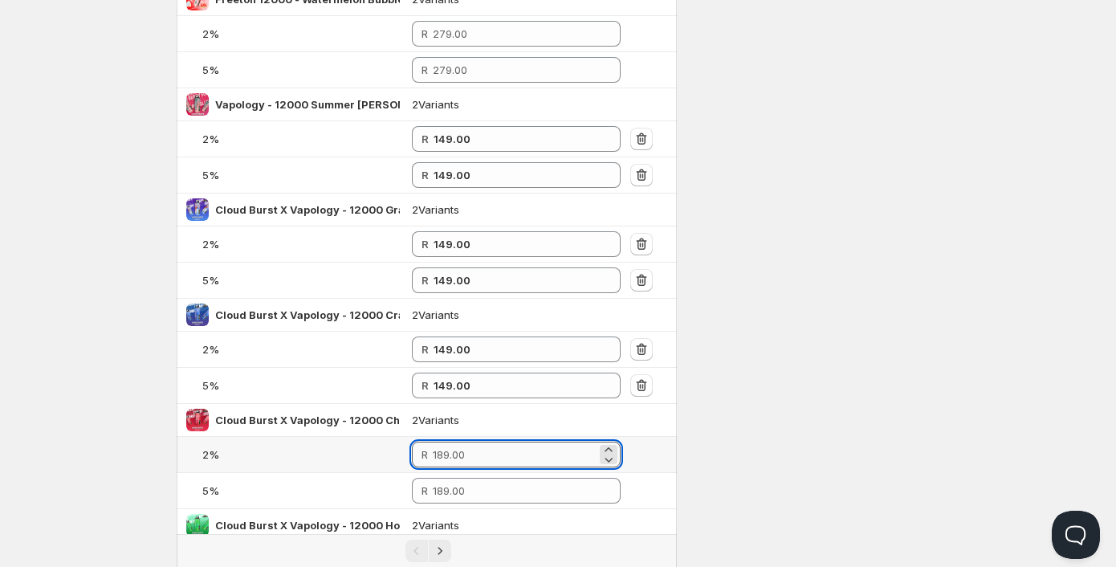
click at [447, 453] on input "number" at bounding box center [515, 454] width 164 height 26
paste input "149"
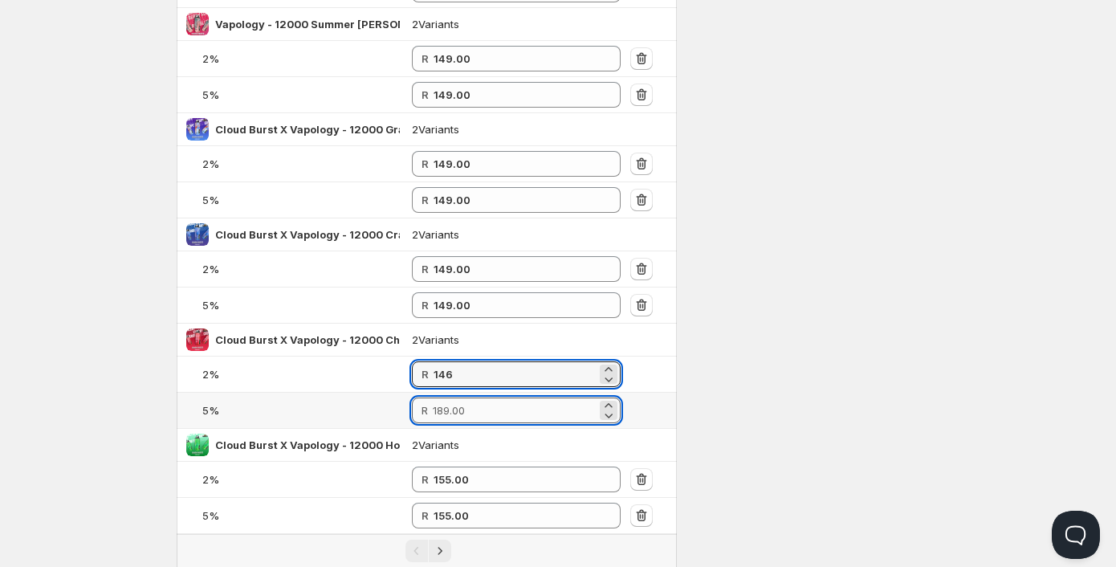
type input "146.00"
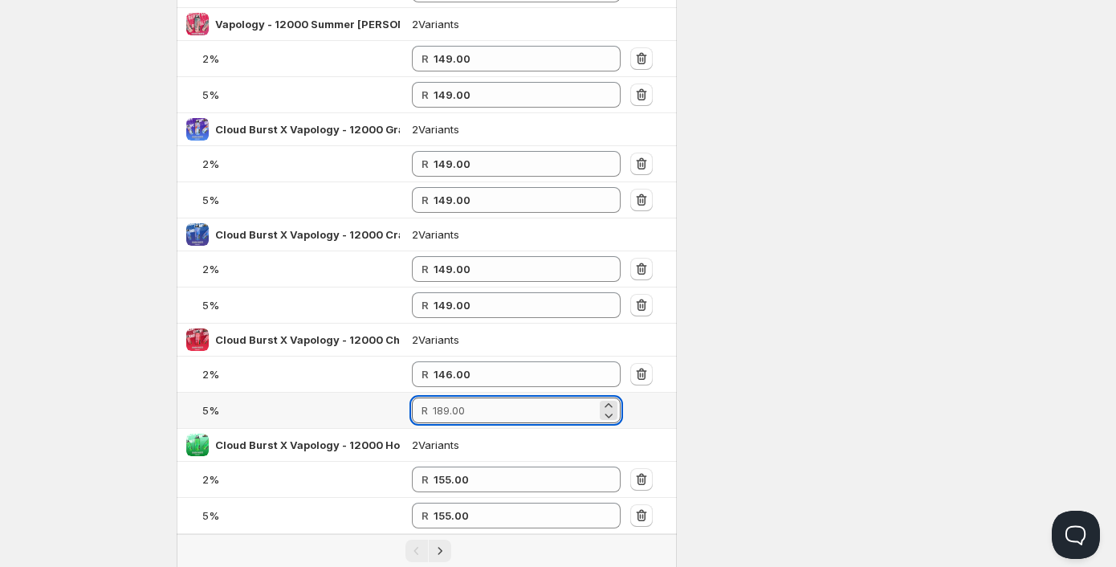
click at [467, 419] on input "number" at bounding box center [515, 410] width 164 height 26
paste input "149"
type input "149.00"
click at [470, 485] on input "155.00" at bounding box center [514, 479] width 163 height 26
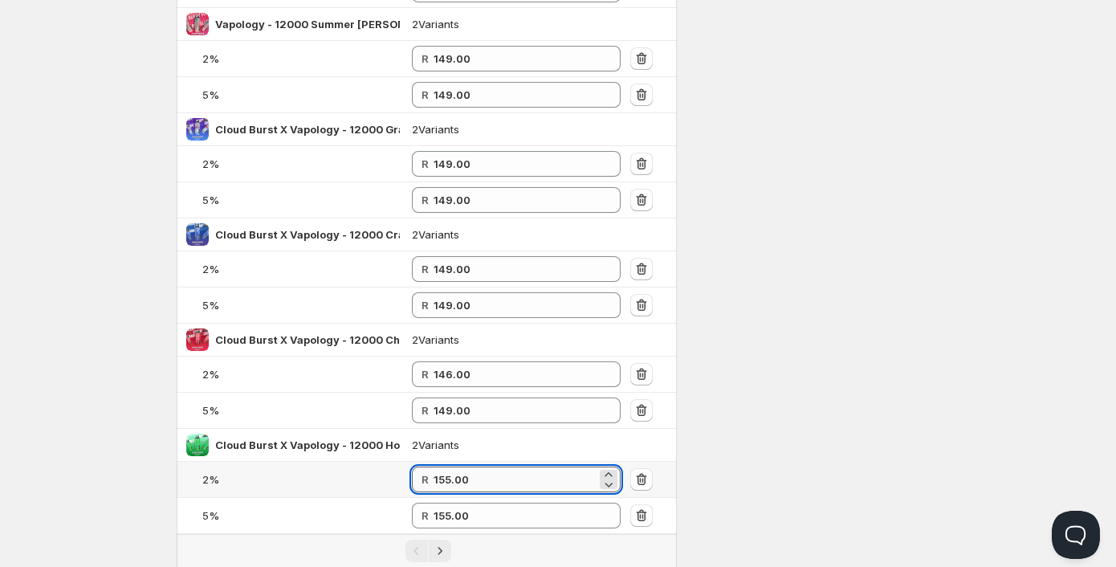
click at [469, 484] on input "155.00" at bounding box center [514, 479] width 163 height 26
paste input "149"
drag, startPoint x: 516, startPoint y: 480, endPoint x: 394, endPoint y: 482, distance: 122.0
click at [394, 482] on tr "2% R 155.00149" at bounding box center [427, 479] width 500 height 36
paste input "number"
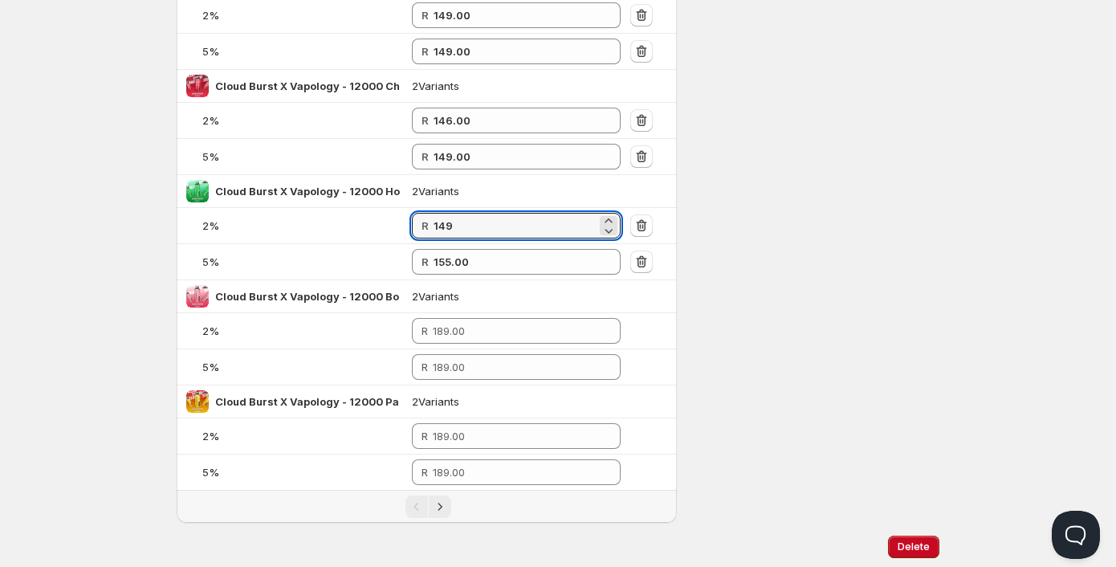
scroll to position [1903, 0]
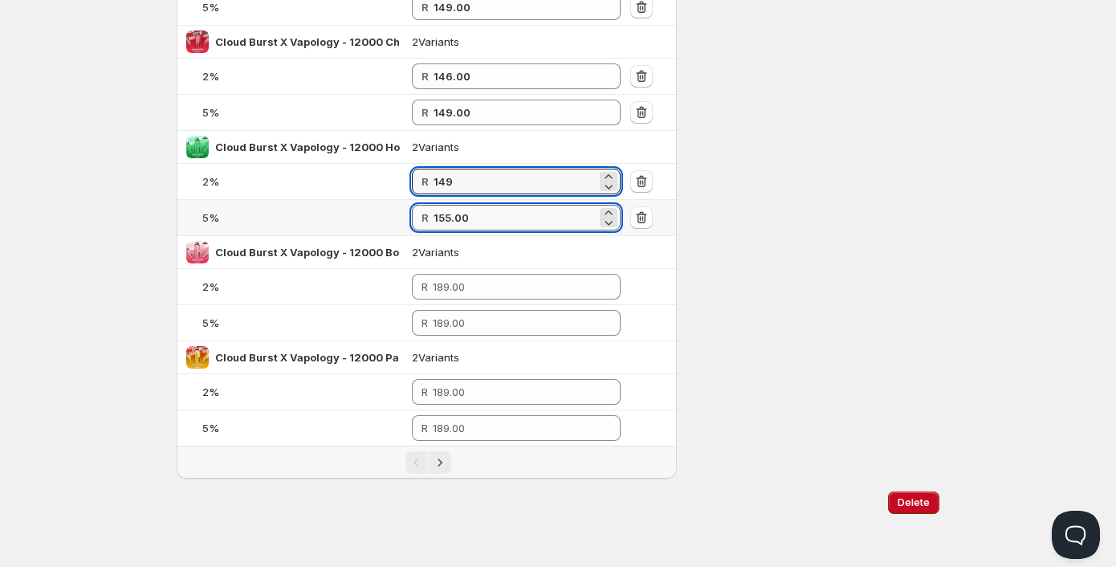
type input "149.00"
click at [461, 222] on input "155.00" at bounding box center [514, 218] width 163 height 26
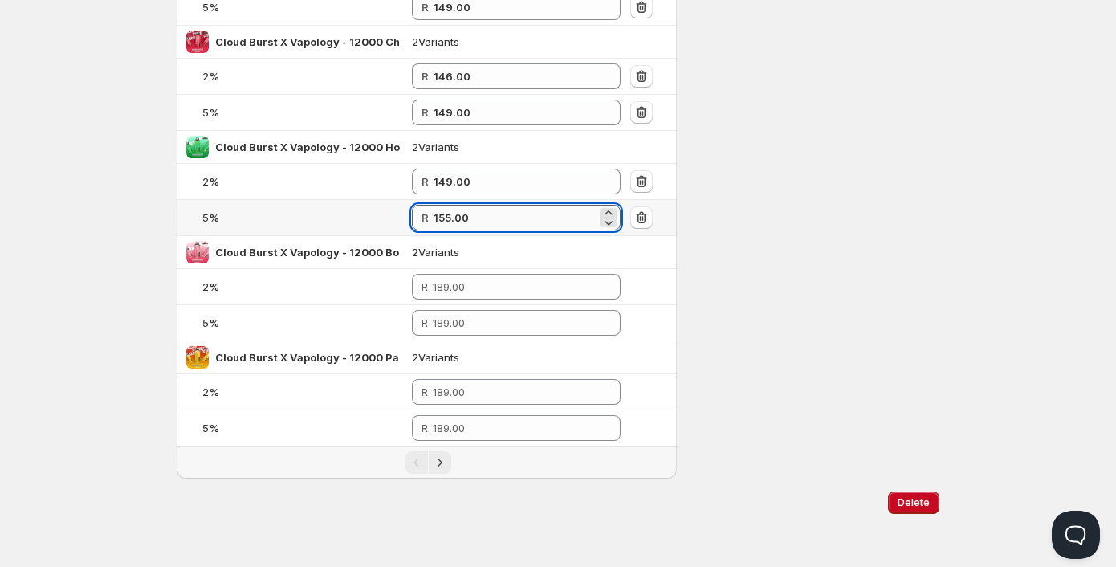
click at [461, 222] on input "155.00" at bounding box center [514, 218] width 163 height 26
paste
type input "149.00"
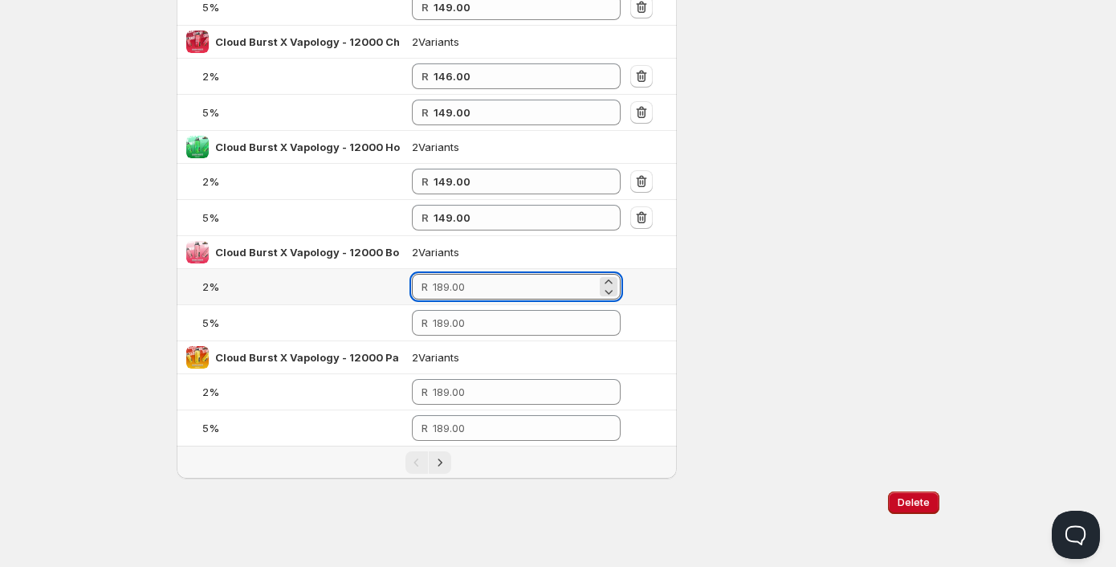
click at [455, 284] on input "number" at bounding box center [515, 287] width 164 height 26
type input "149.00"
click at [457, 323] on input "number" at bounding box center [515, 323] width 164 height 26
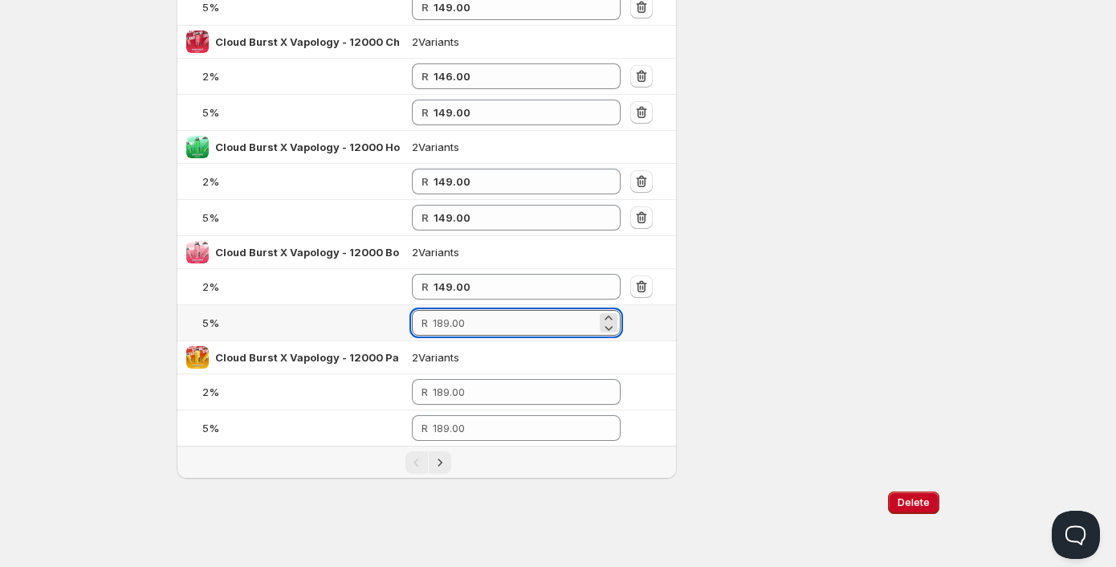
click at [456, 322] on input "number" at bounding box center [515, 323] width 164 height 26
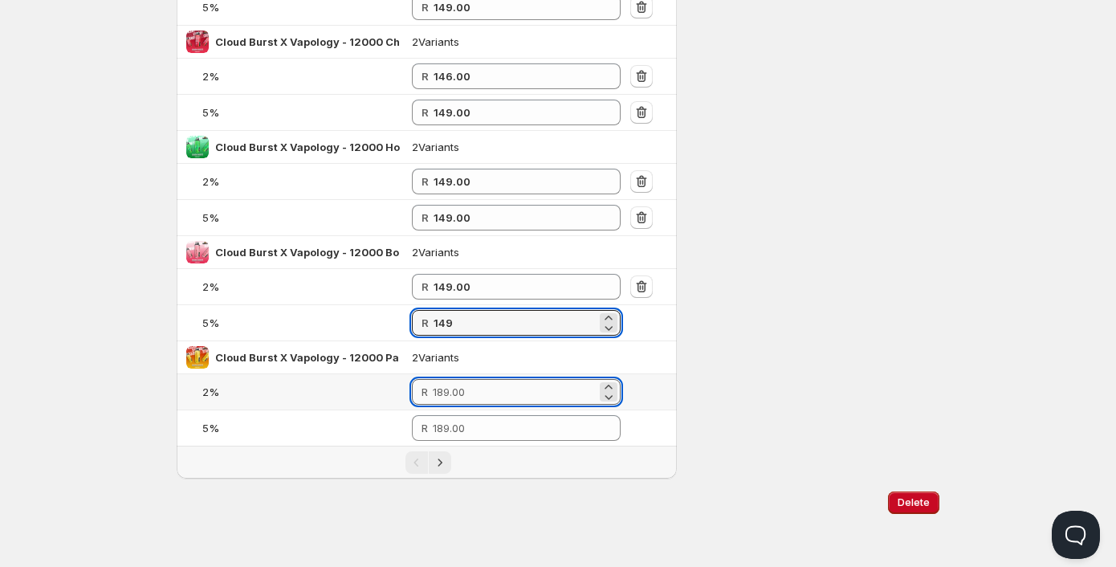
type input "149.00"
click at [461, 388] on input "number" at bounding box center [515, 392] width 164 height 26
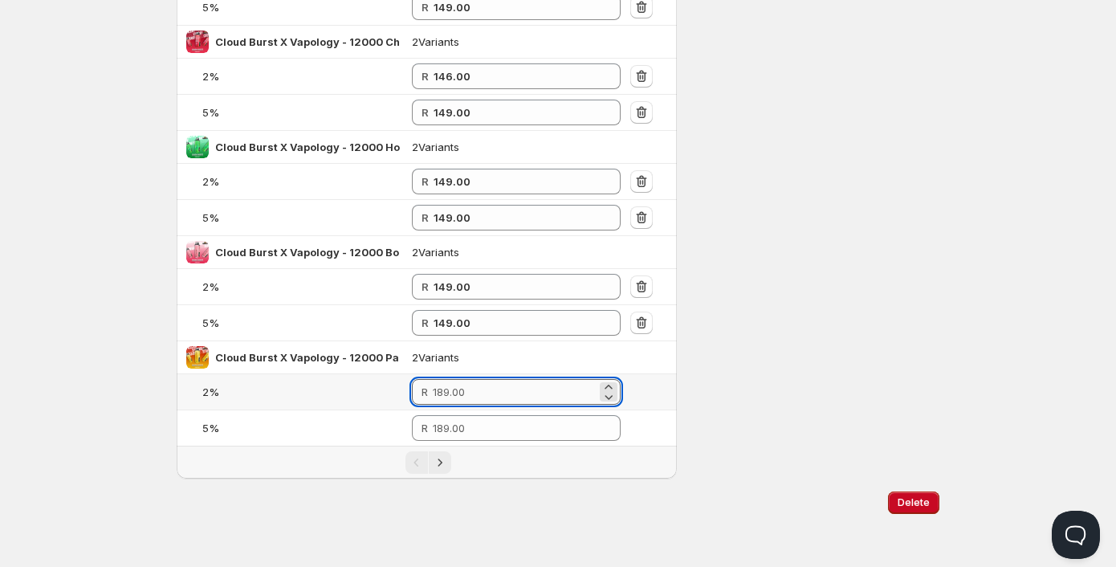
click at [461, 387] on input "number" at bounding box center [515, 392] width 164 height 26
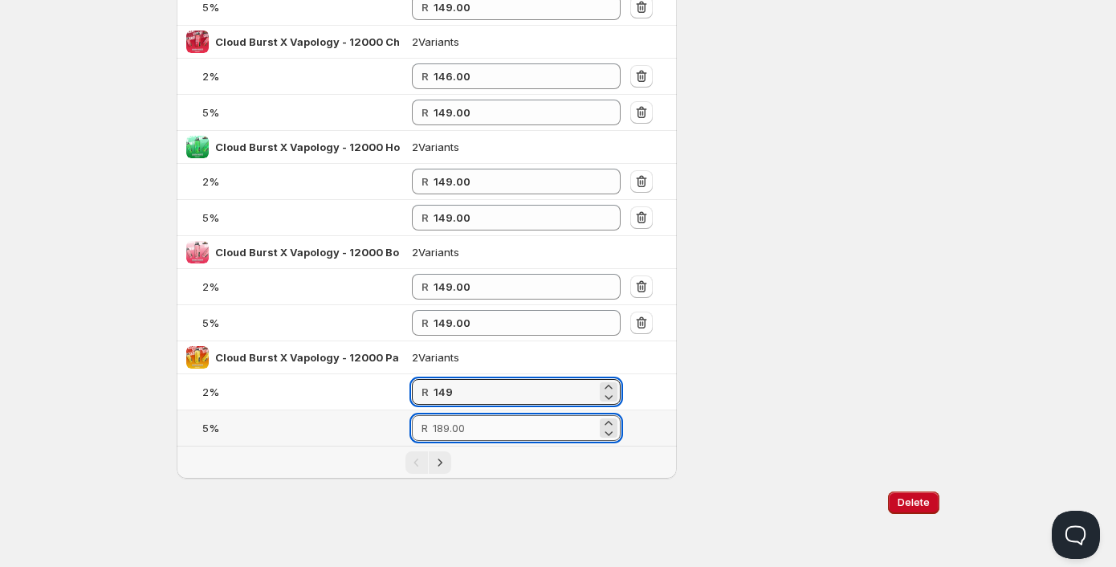
type input "149.00"
click at [451, 433] on input "number" at bounding box center [515, 428] width 164 height 26
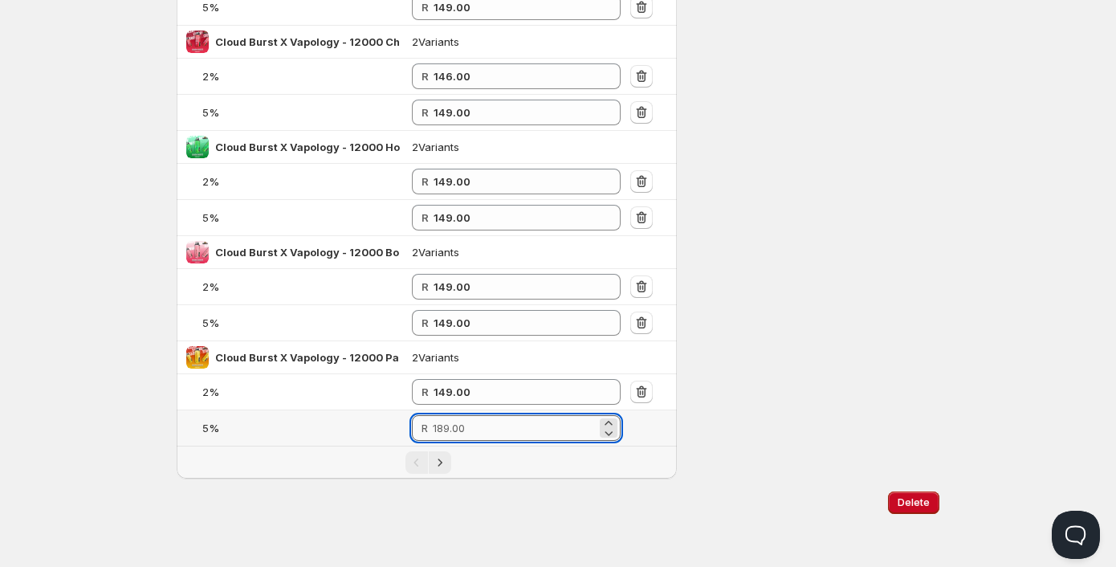
click at [450, 433] on input "number" at bounding box center [515, 428] width 164 height 26
type input "149.00"
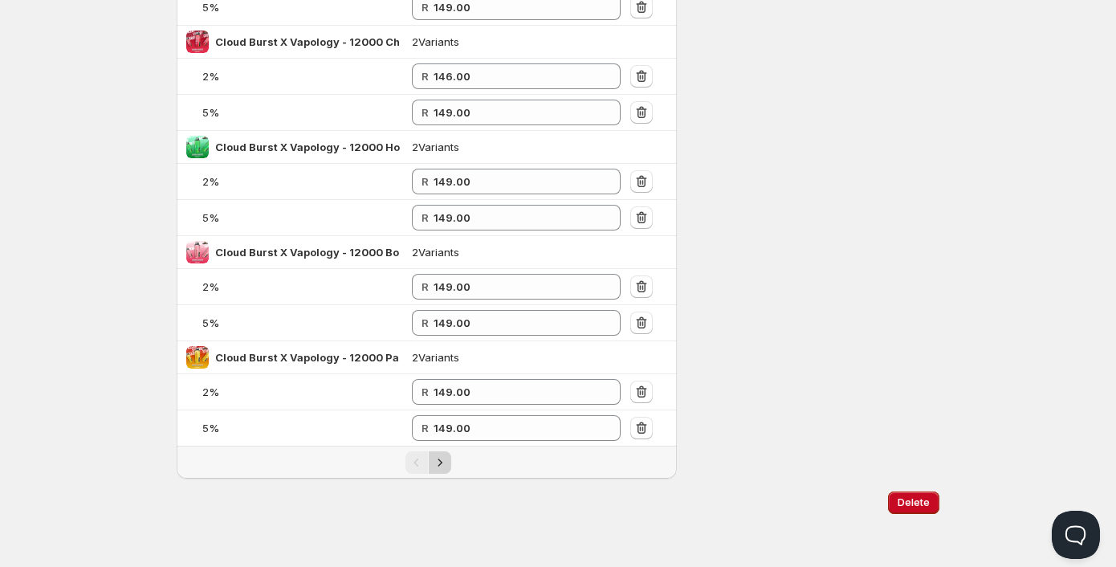
click at [446, 459] on icon "Next" at bounding box center [440, 462] width 16 height 16
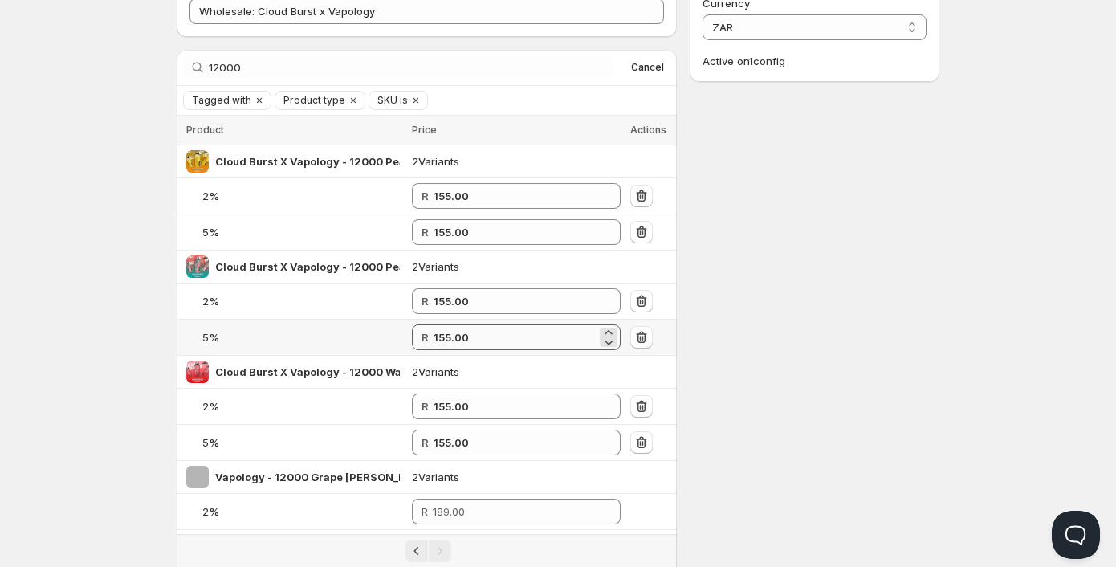
scroll to position [0, 0]
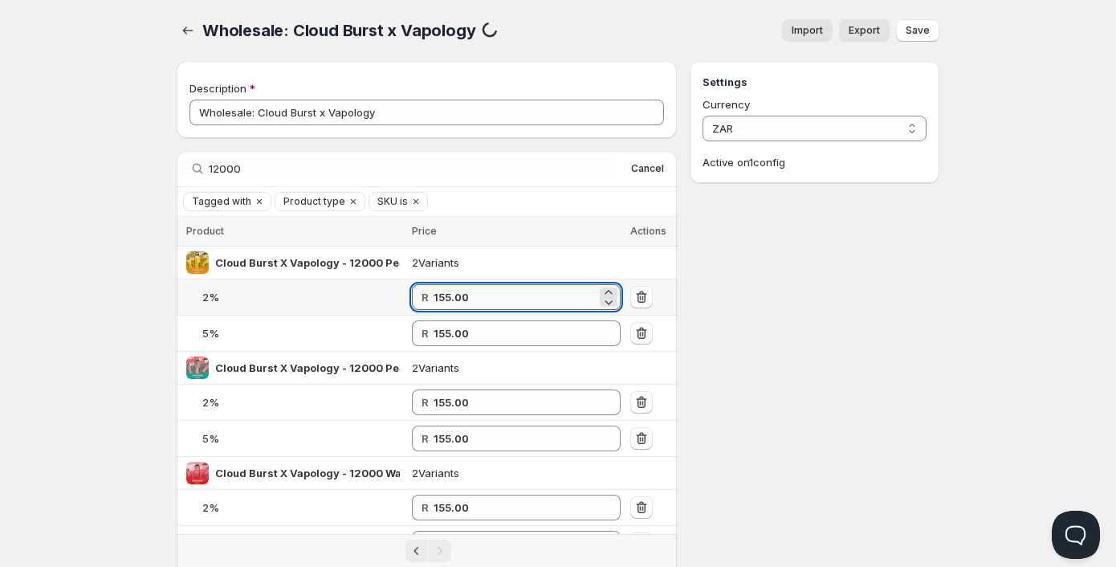
click at [474, 291] on input "155.00" at bounding box center [514, 297] width 163 height 26
drag, startPoint x: 483, startPoint y: 298, endPoint x: 386, endPoint y: 317, distance: 99.0
click at [384, 318] on tbody "Cloud Burst X Vapology - 12000 Peach Mango Loco 2 Variants 2% R 155.00 5% R 155…" at bounding box center [427, 456] width 500 height 421
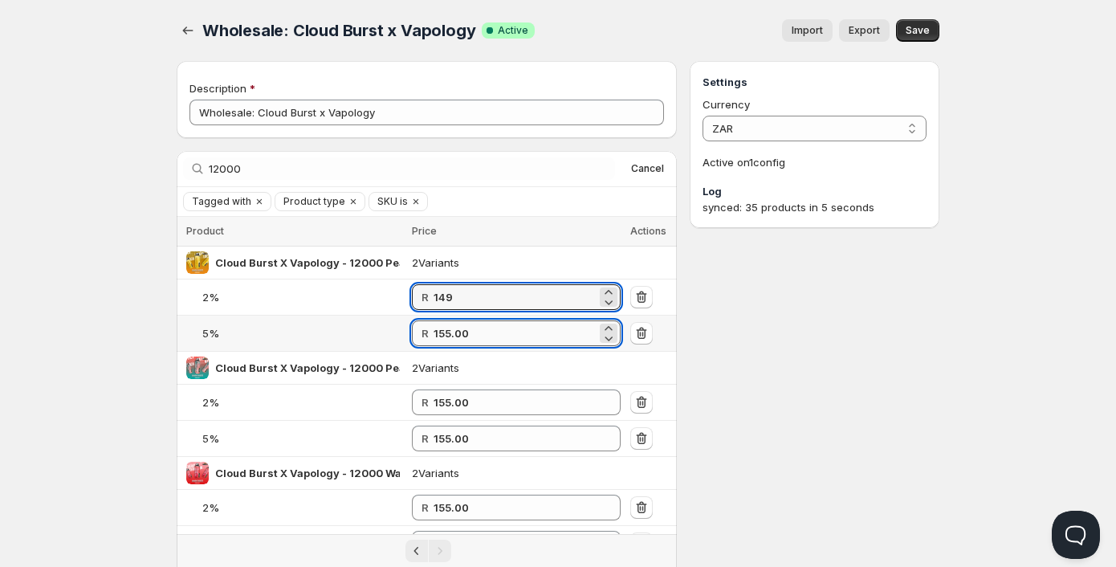
type input "149.00"
click at [463, 331] on input "155.00" at bounding box center [514, 333] width 163 height 26
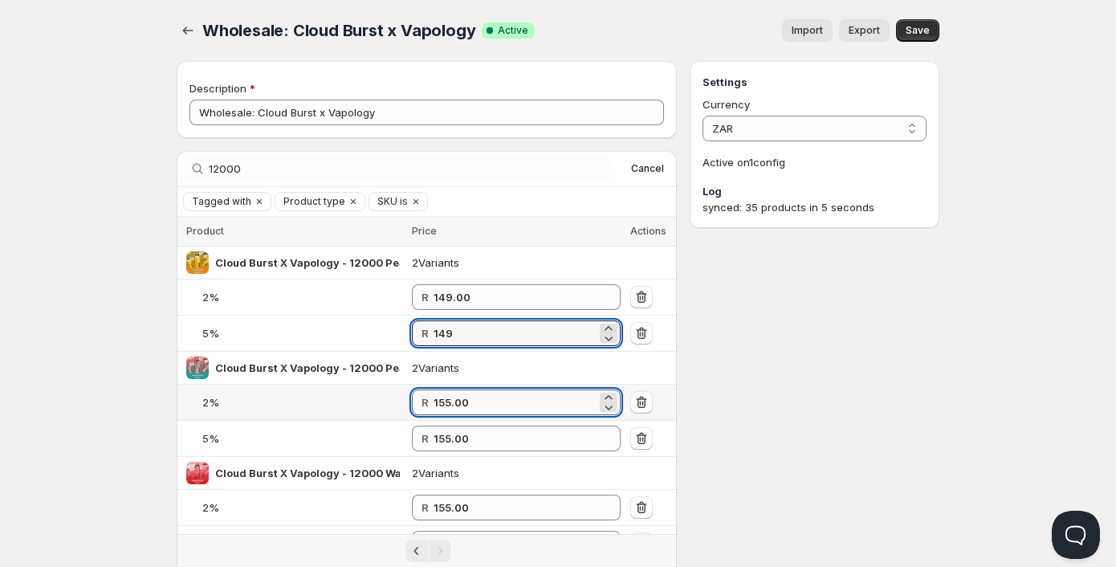
type input "149.00"
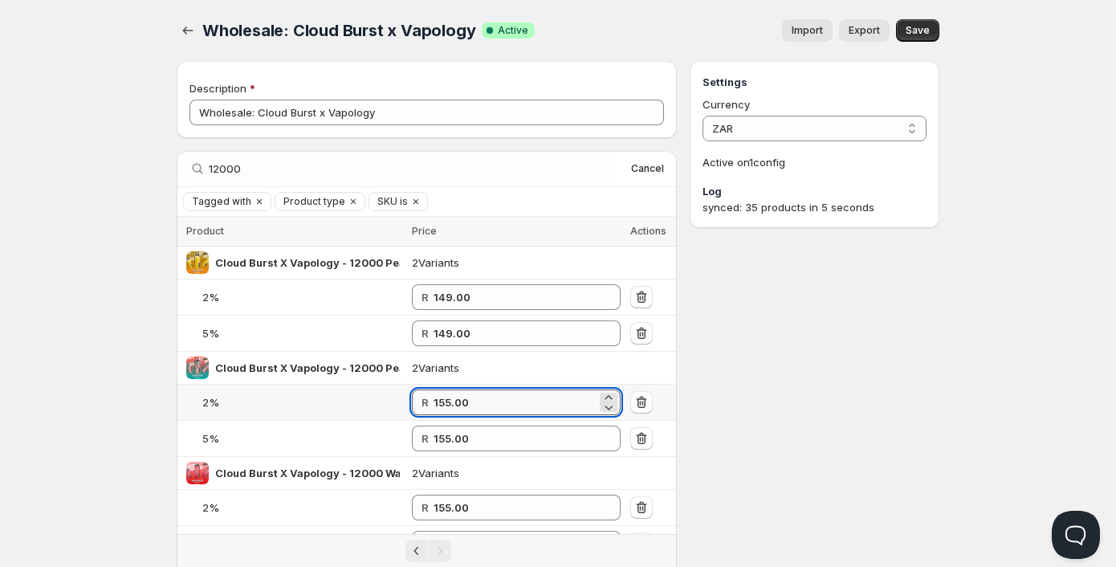
click at [471, 396] on input "155.00" at bounding box center [514, 402] width 163 height 26
drag, startPoint x: 496, startPoint y: 405, endPoint x: 405, endPoint y: 419, distance: 91.7
click at [405, 419] on tr "2% R 155.00149" at bounding box center [427, 402] width 500 height 36
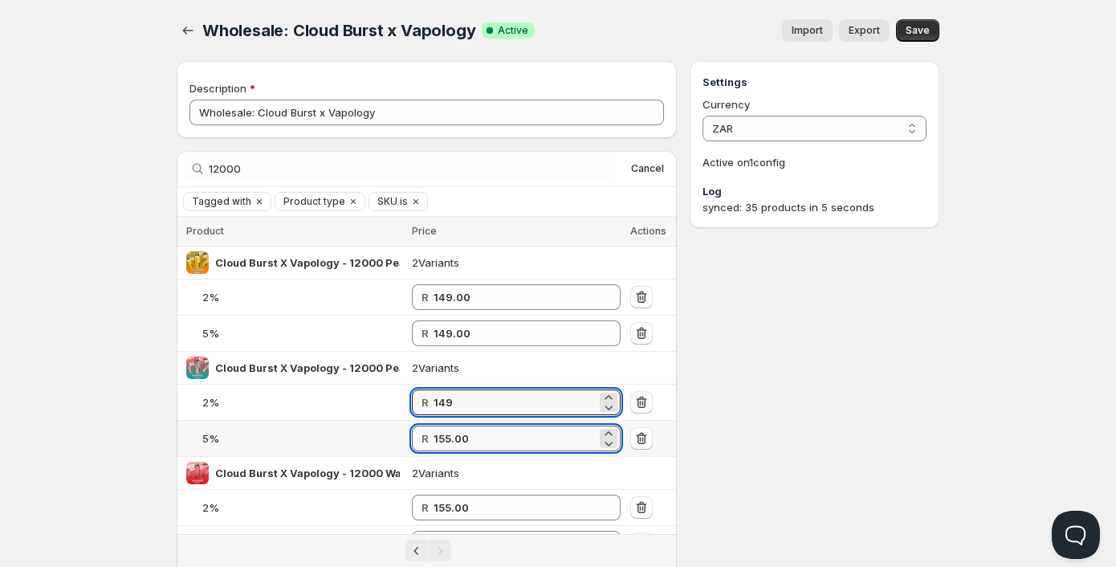
type input "149.00"
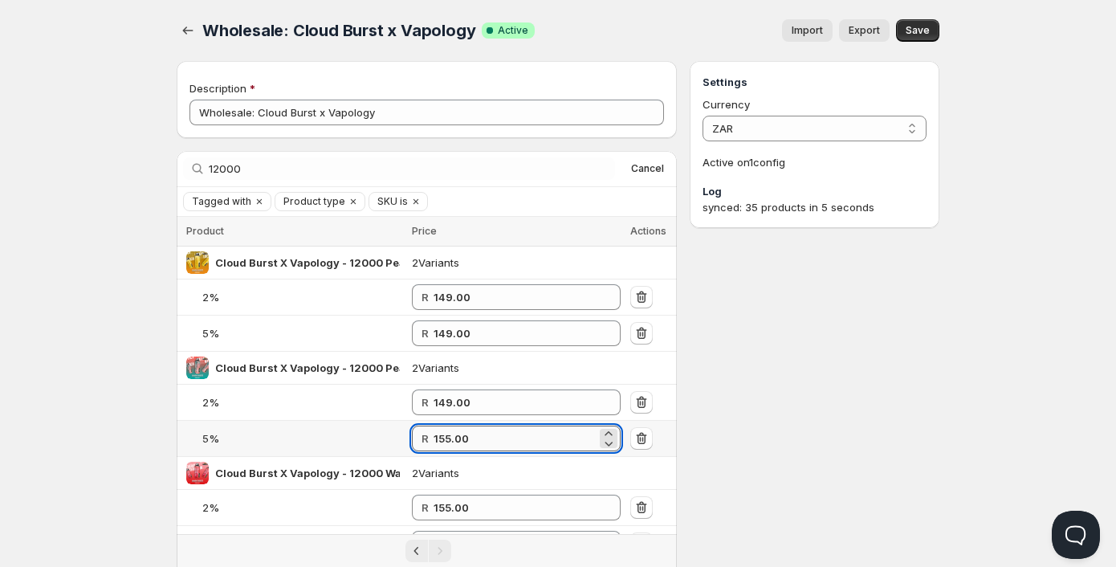
click at [468, 445] on input "155.00" at bounding box center [514, 438] width 163 height 26
type input "149.00"
click at [481, 502] on input "155.00" at bounding box center [514, 507] width 163 height 26
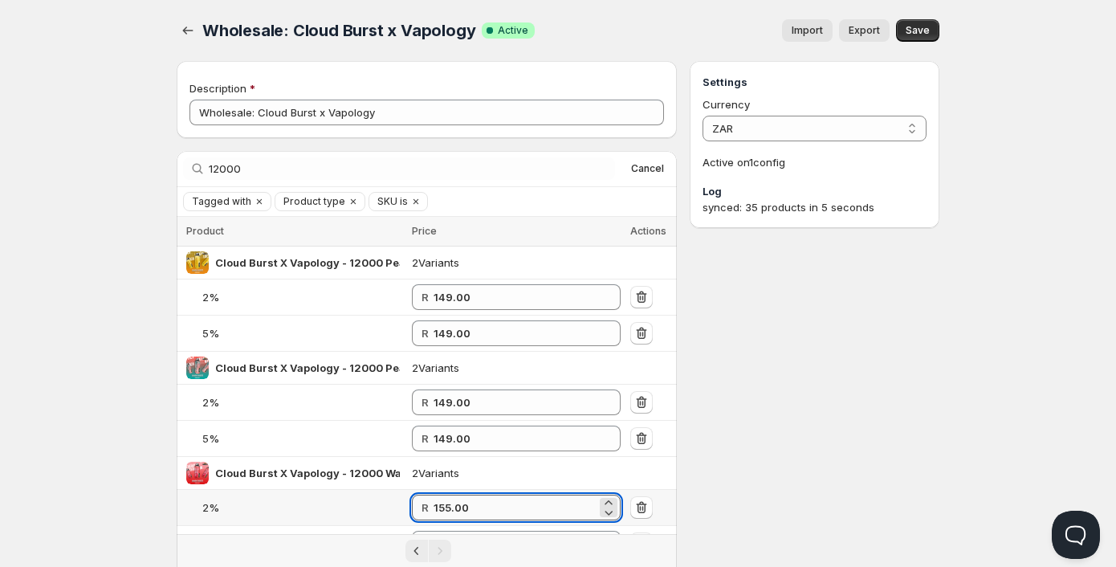
click at [478, 500] on input "155.00" at bounding box center [514, 507] width 163 height 26
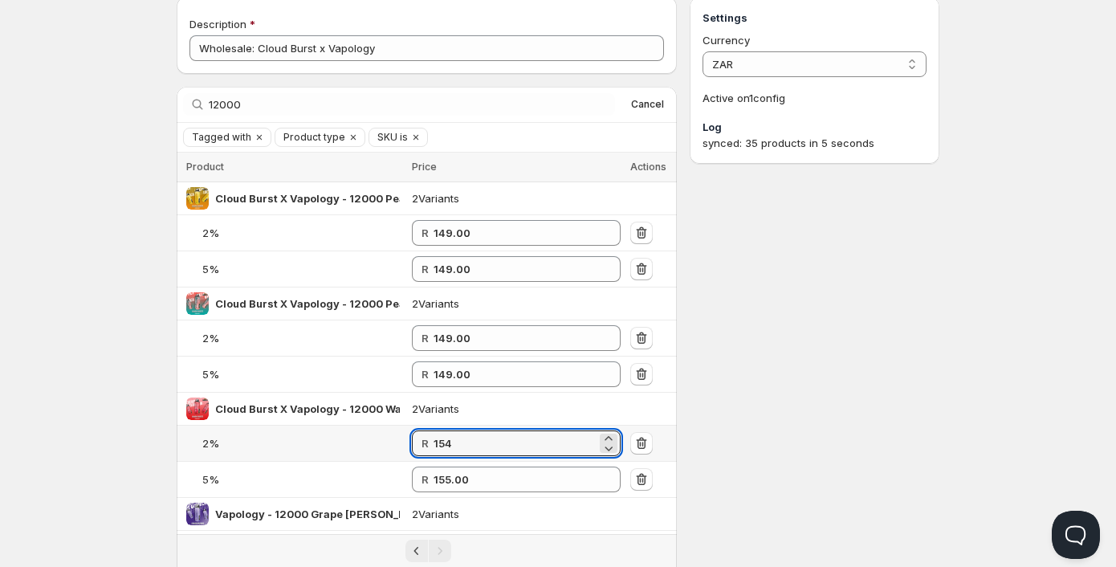
scroll to position [161, 0]
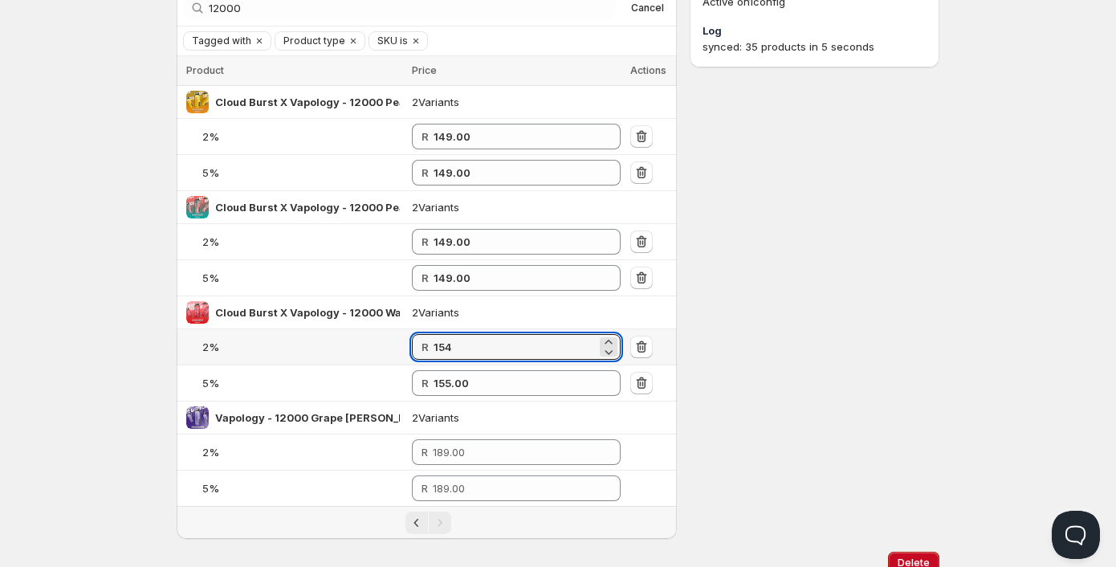
drag, startPoint x: 473, startPoint y: 356, endPoint x: 403, endPoint y: 357, distance: 69.8
click at [403, 357] on tr "2% R 154" at bounding box center [427, 347] width 500 height 36
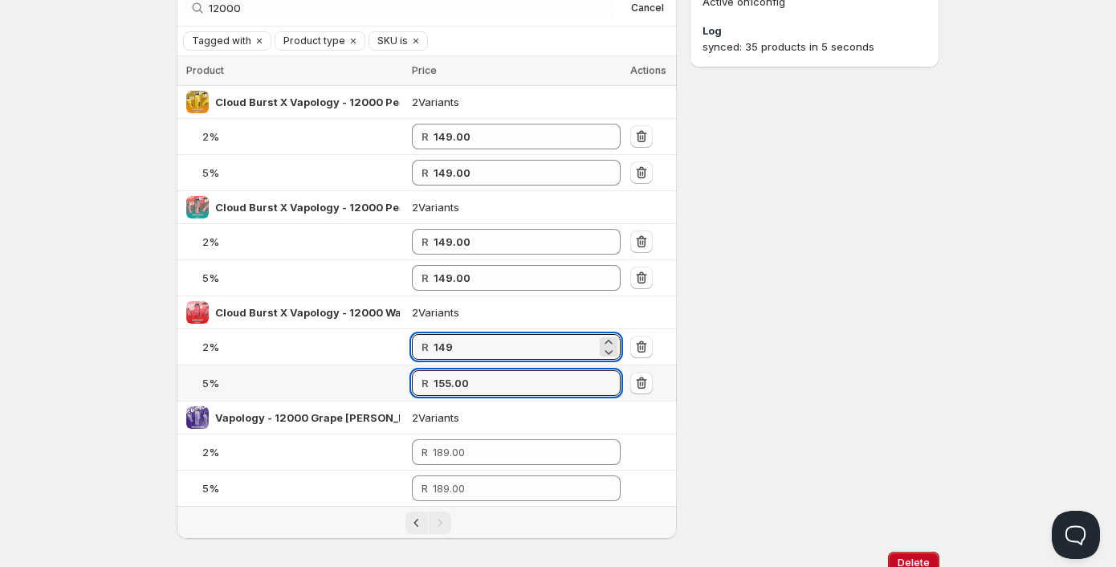
type input "149.00"
drag, startPoint x: 478, startPoint y: 382, endPoint x: 403, endPoint y: 396, distance: 76.7
click at [403, 396] on tr "5% R 155.00" at bounding box center [427, 383] width 500 height 36
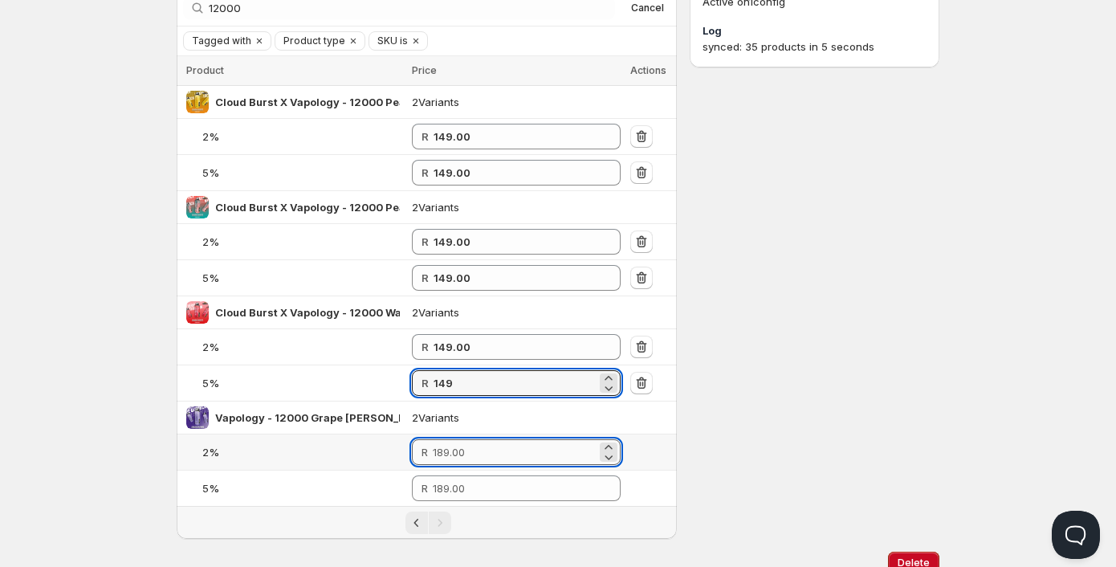
type input "149.00"
click at [480, 454] on input "number" at bounding box center [515, 452] width 164 height 26
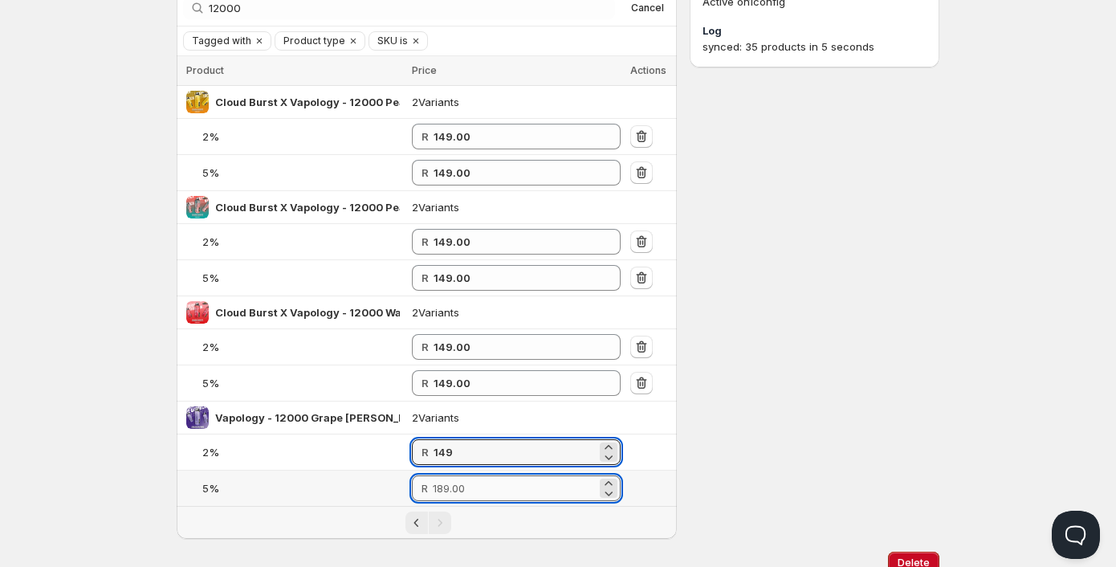
type input "149.00"
click at [473, 490] on input "number" at bounding box center [515, 488] width 164 height 26
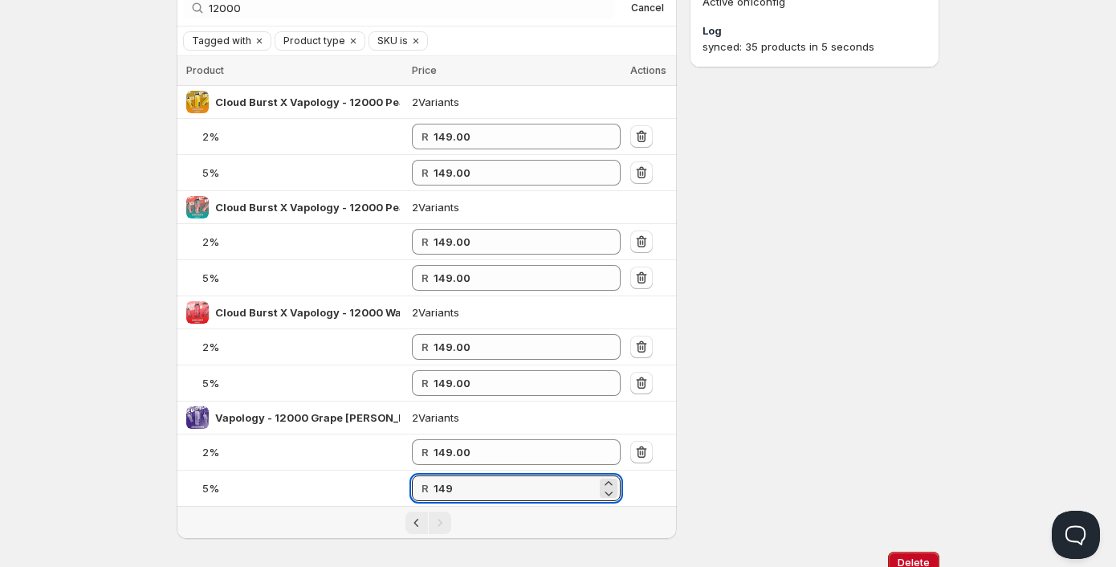
type input "149.00"
click at [777, 445] on div "Settings Currency ZAR ZAR Active on 1 config Log synced: 35 products in 5 secon…" at bounding box center [814, 219] width 250 height 638
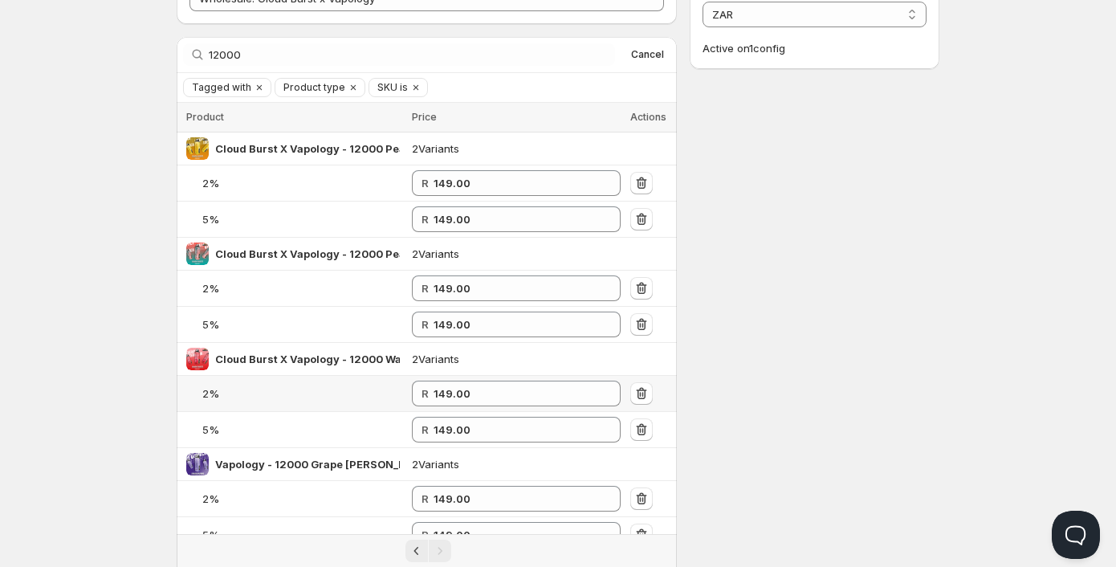
scroll to position [60, 0]
